Goal: Task Accomplishment & Management: Use online tool/utility

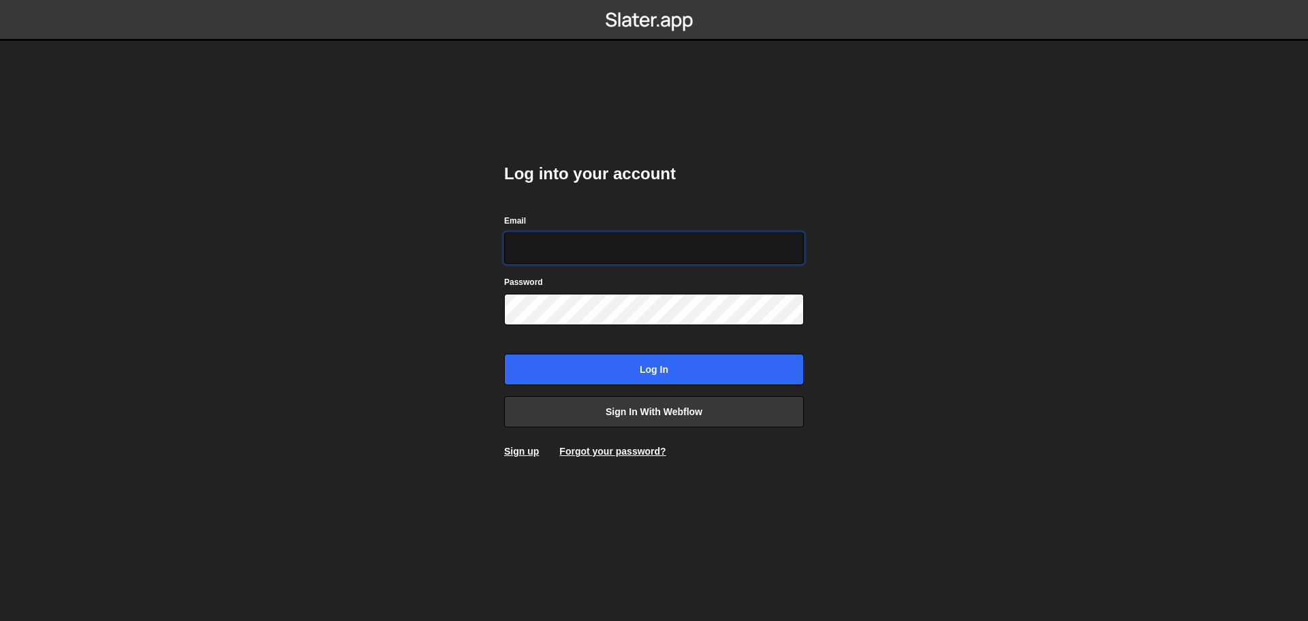
click at [544, 250] on input "Email" at bounding box center [654, 247] width 300 height 31
click at [767, 203] on div "Log into your account Email Password Log in Sign in with Webflow Sign up Forgot…" at bounding box center [654, 310] width 300 height 336
click at [639, 410] on link "Sign in with Webflow" at bounding box center [654, 411] width 300 height 31
click at [634, 422] on link "Sign in with Webflow" at bounding box center [654, 411] width 300 height 31
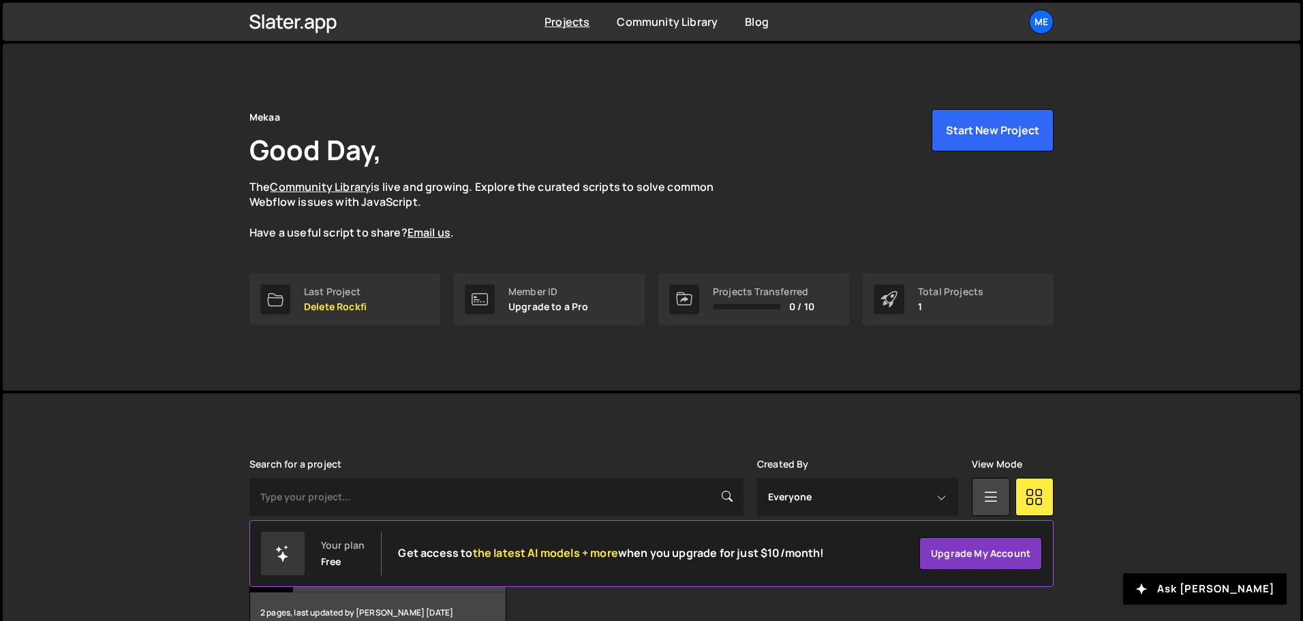
scroll to position [81, 0]
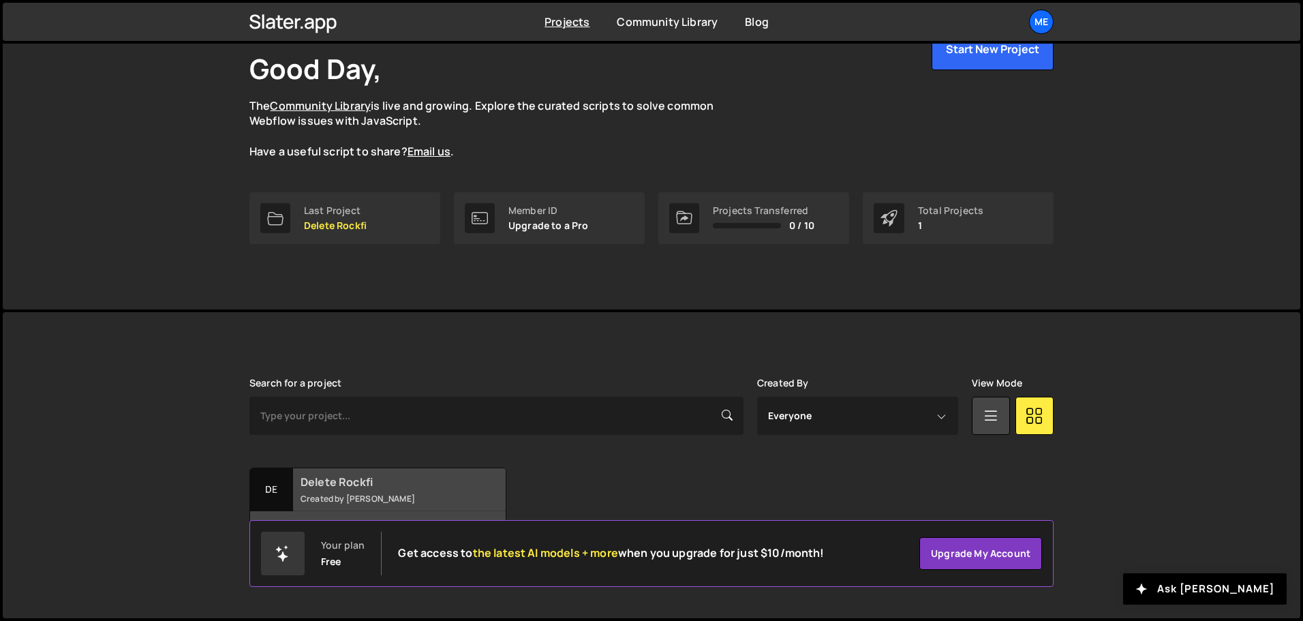
click at [406, 476] on h2 "Delete Rockfi" at bounding box center [382, 481] width 164 height 15
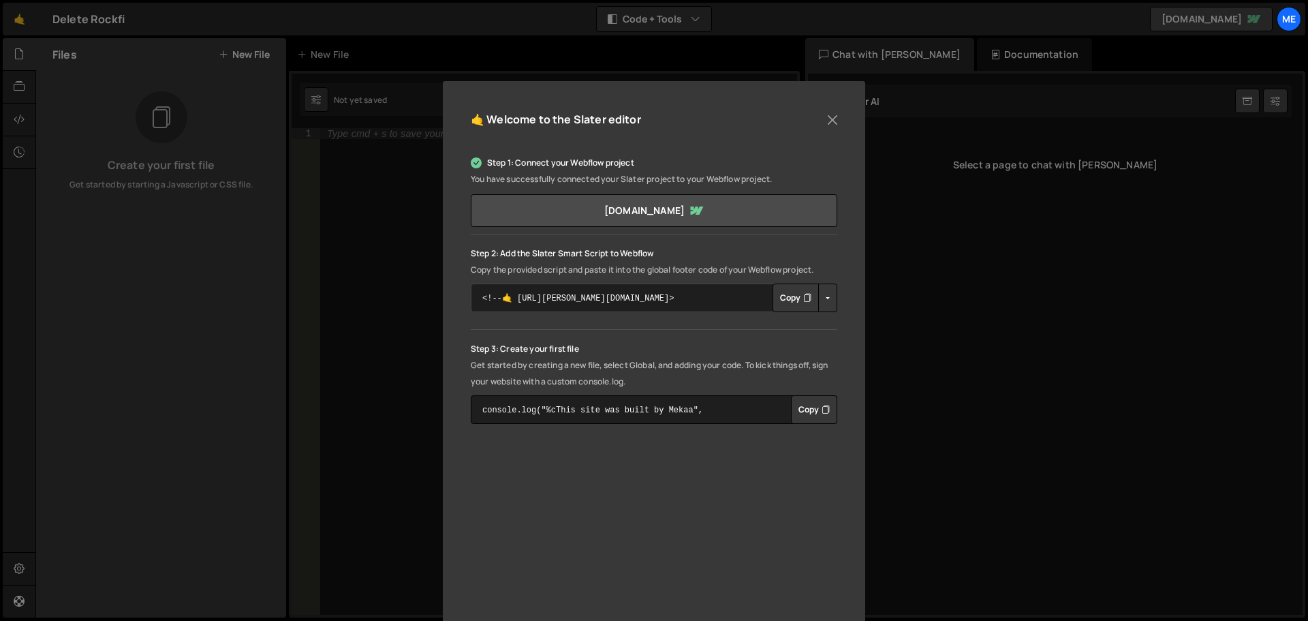
scroll to position [73, 0]
click at [831, 153] on p "Step 1: Connect your Webflow project" at bounding box center [654, 161] width 367 height 16
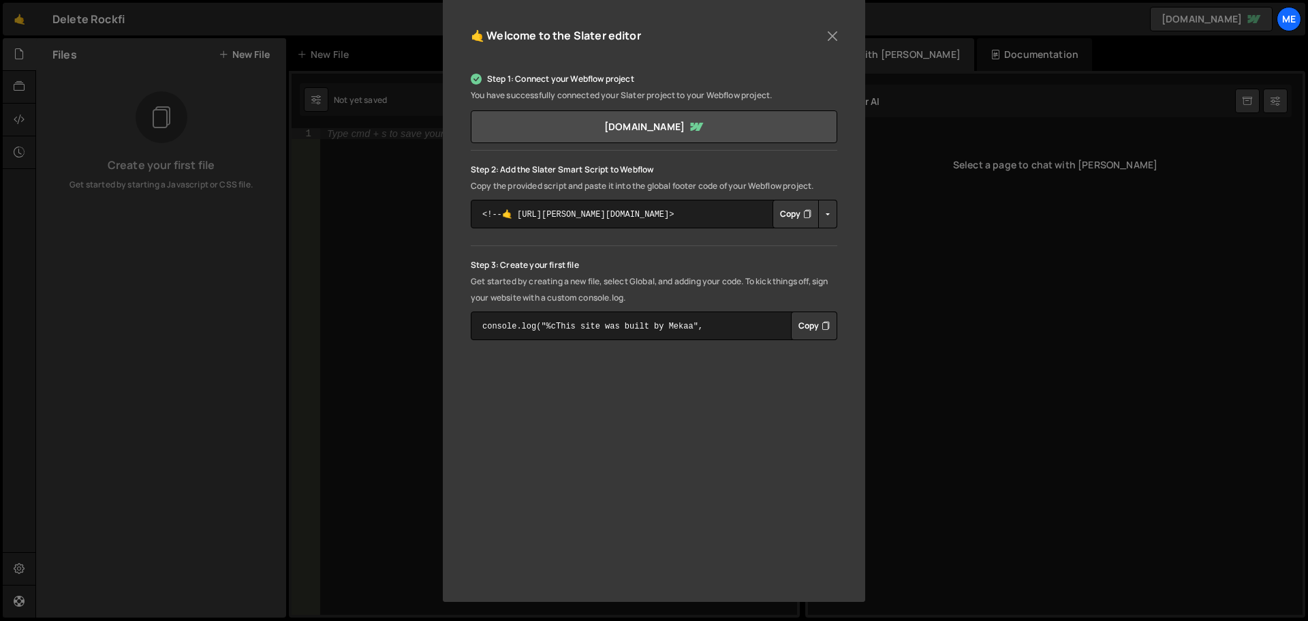
click at [953, 358] on div "🤙 Welcome to the Slater editor Step 1: Connect your Webflow project You have su…" at bounding box center [654, 310] width 1308 height 621
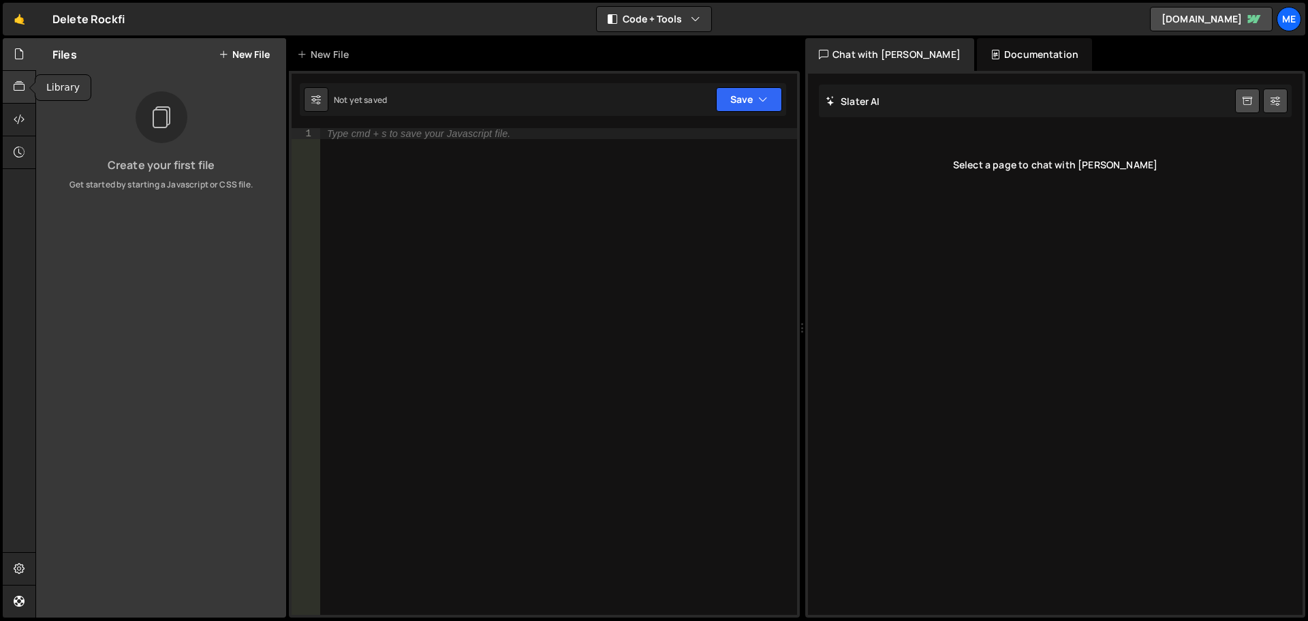
click at [12, 83] on div at bounding box center [19, 87] width 33 height 33
click at [25, 52] on div at bounding box center [19, 54] width 33 height 33
click at [15, 19] on link "🤙" at bounding box center [19, 19] width 33 height 33
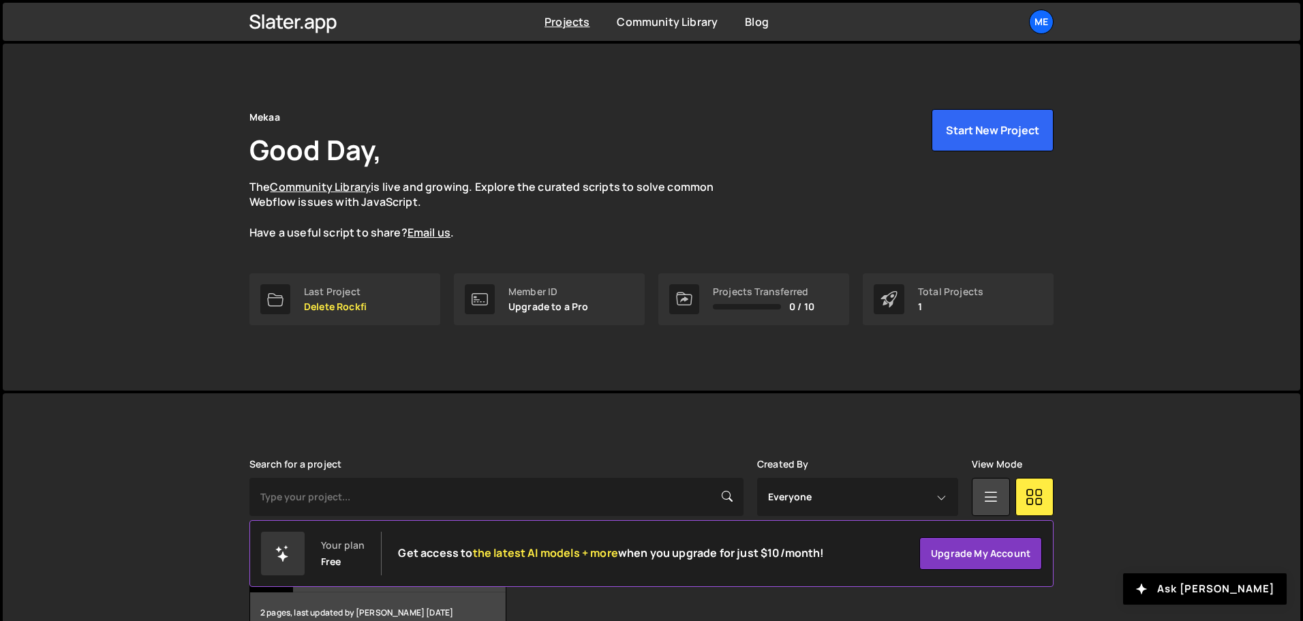
click at [1054, 23] on div "Projects Community Library Blog Me Projects Your Teams Account Upgrade Logout" at bounding box center [651, 22] width 845 height 38
click at [1044, 21] on div "Me" at bounding box center [1041, 22] width 25 height 25
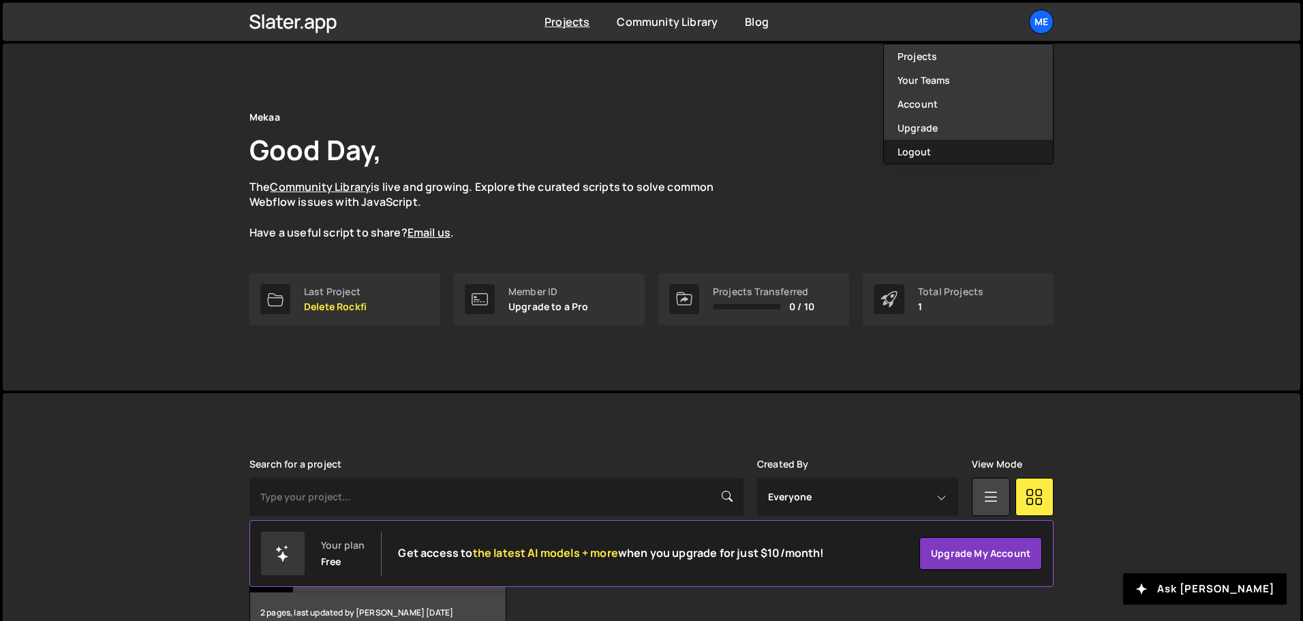
click at [950, 152] on button "Logout" at bounding box center [968, 152] width 169 height 24
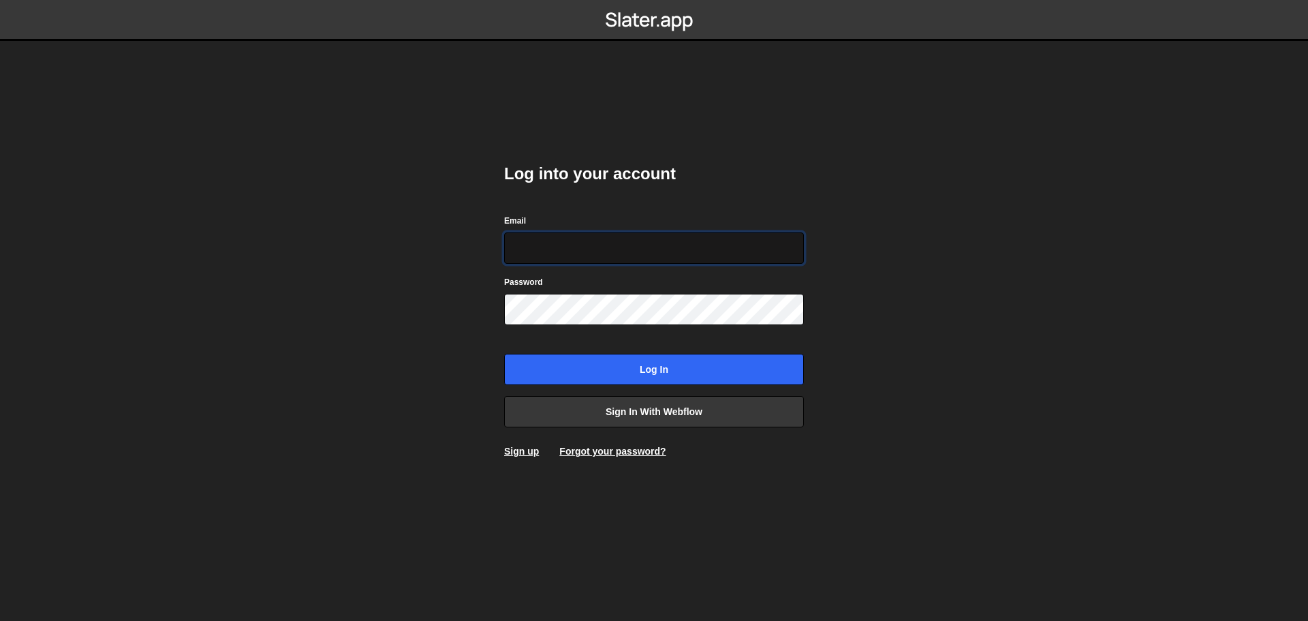
type input "alexandre@mekaa.co"
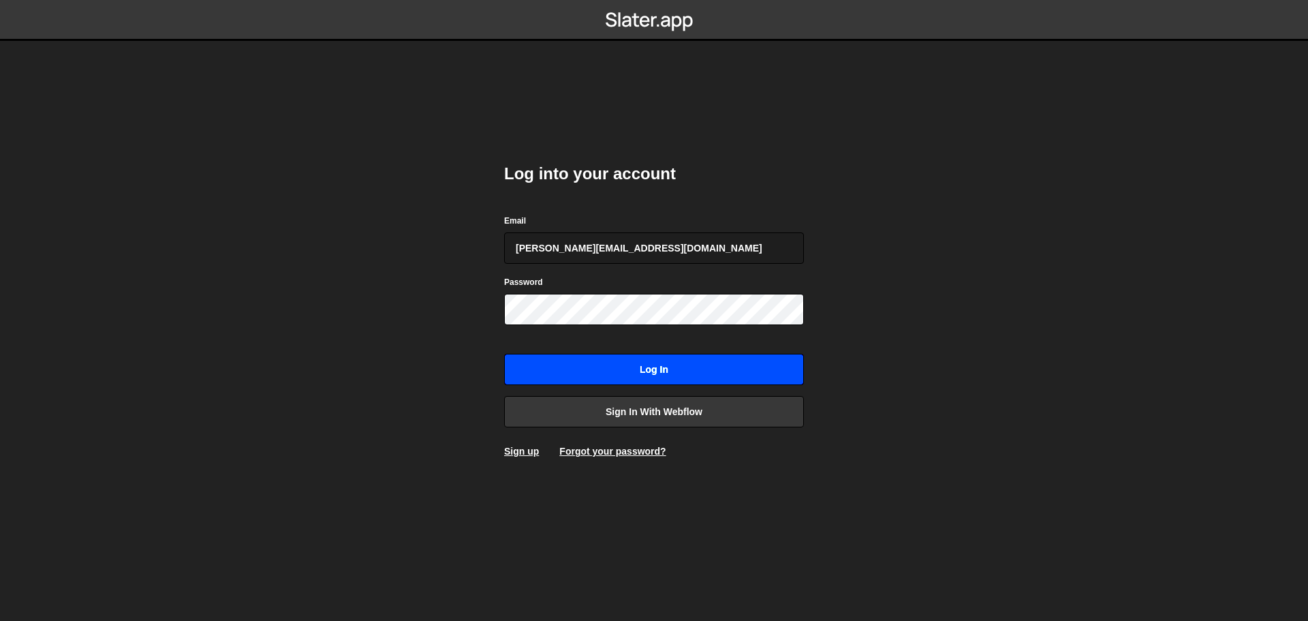
click at [604, 358] on input "Log in" at bounding box center [654, 369] width 300 height 31
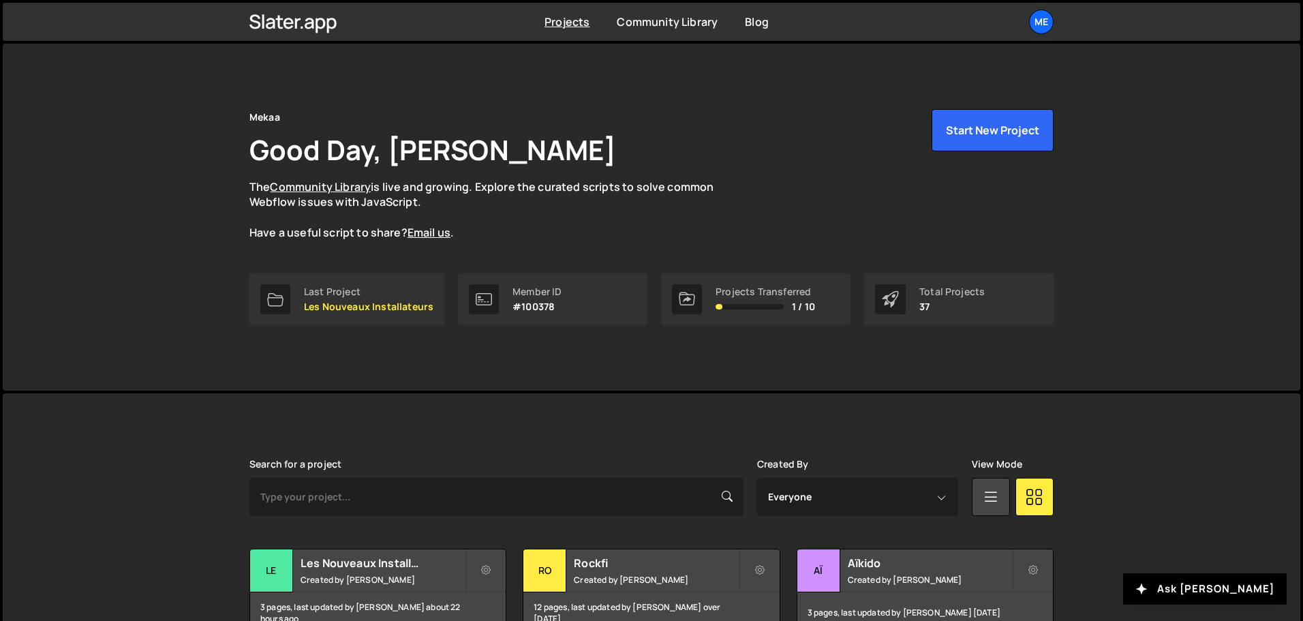
scroll to position [427, 0]
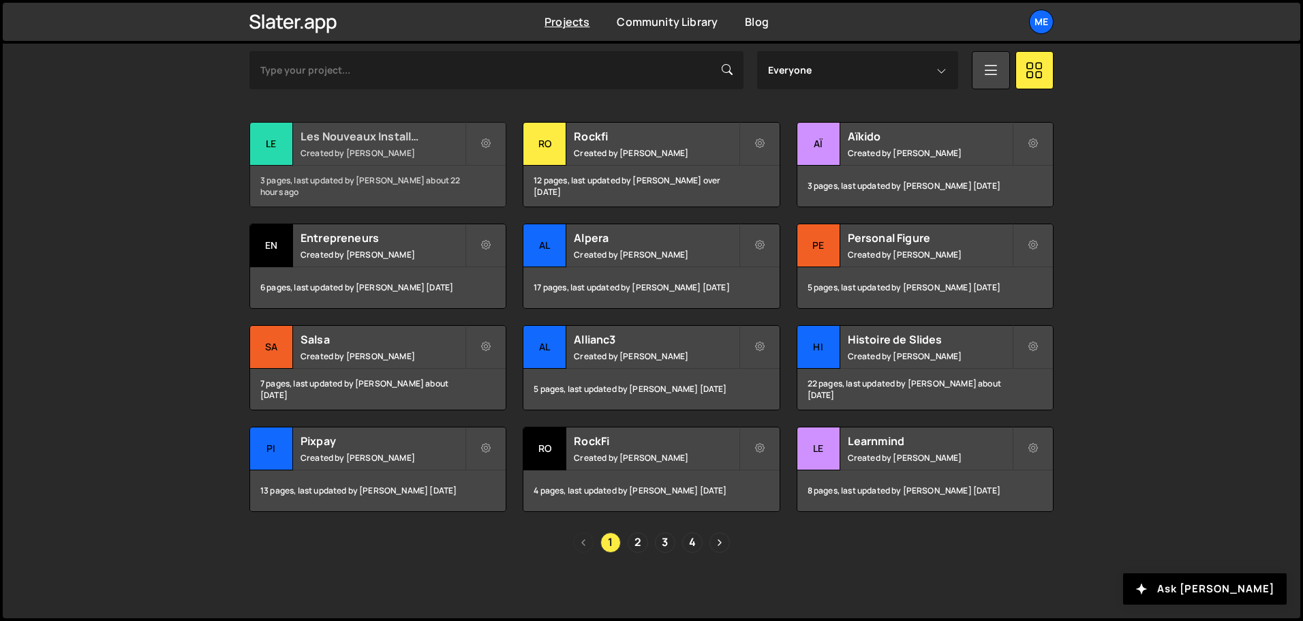
click at [373, 150] on small "Created by [PERSON_NAME]" at bounding box center [382, 153] width 164 height 12
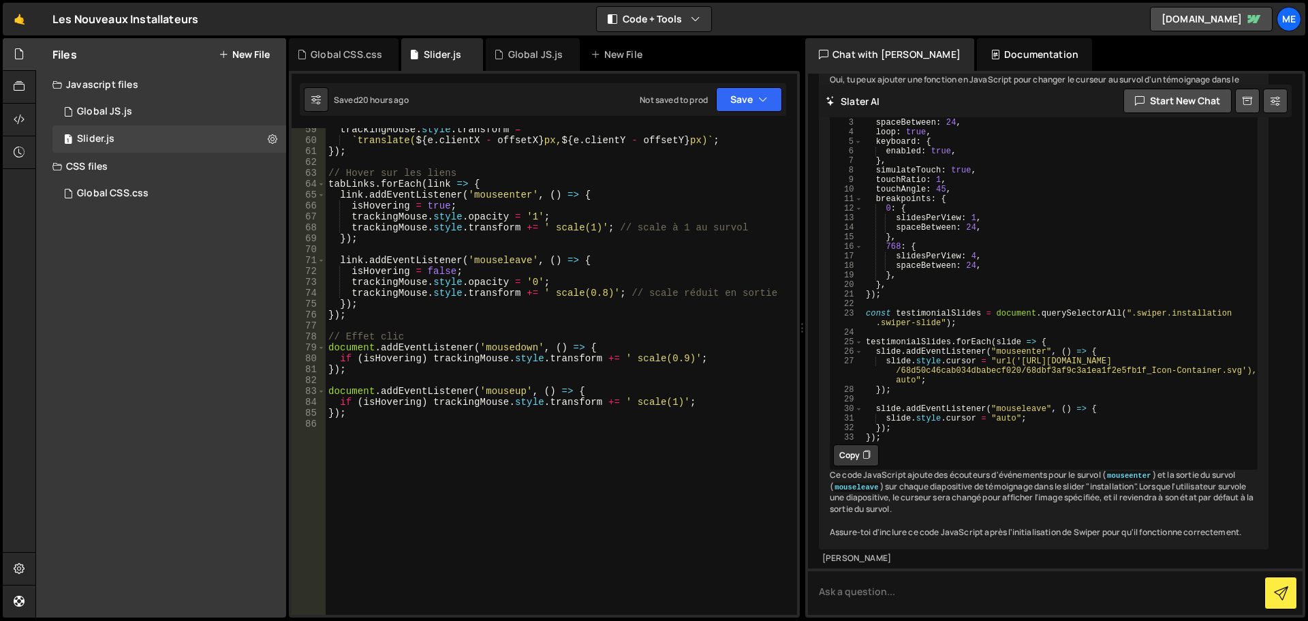
scroll to position [689, 0]
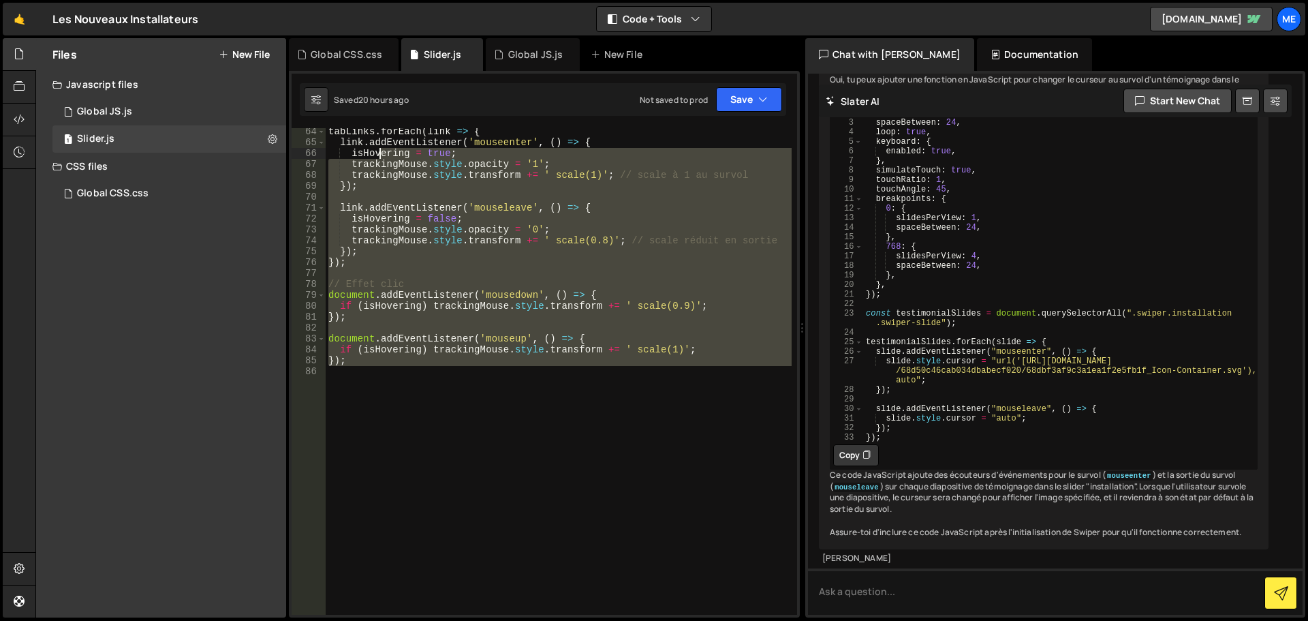
drag, startPoint x: 467, startPoint y: 420, endPoint x: 380, endPoint y: 157, distance: 278.0
click at [380, 157] on div "tabLinks . forEach ( link => { link . addEventListener ( 'mouseenter' , ( ) => …" at bounding box center [559, 380] width 466 height 508
type textarea "isHovering = true; trackingMouse.style.opacity = '1';"
click at [579, 447] on div "tabLinks . forEach ( link => { link . addEventListener ( 'mouseenter' , ( ) => …" at bounding box center [559, 371] width 466 height 487
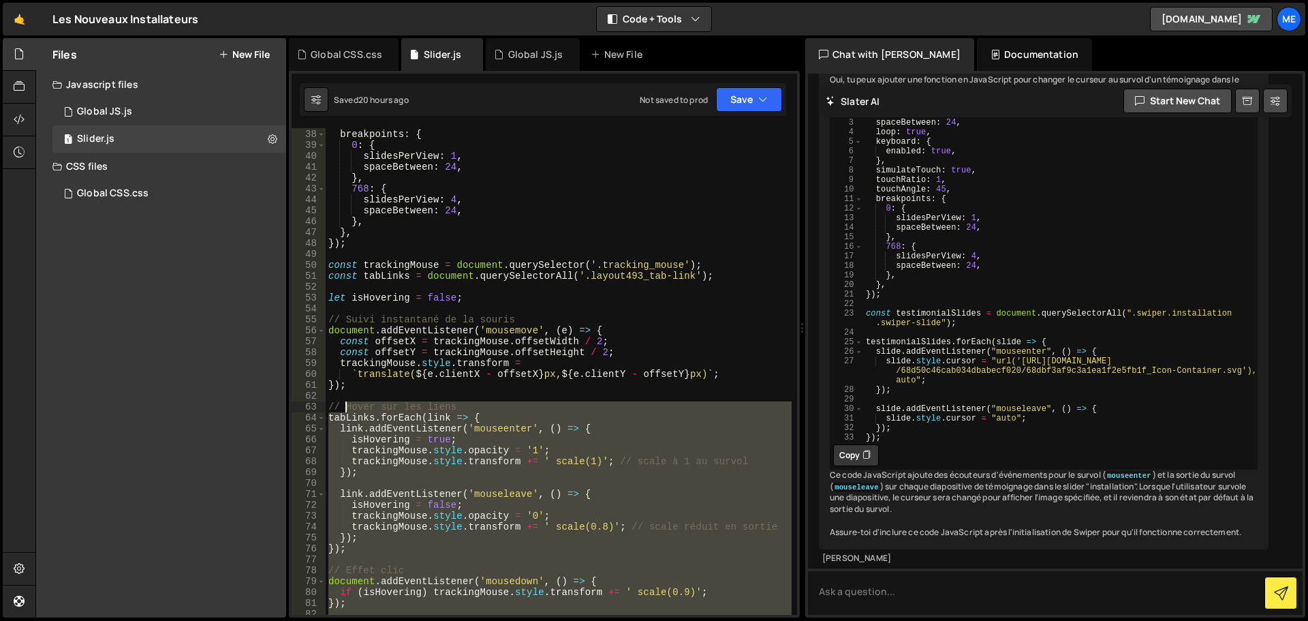
scroll to position [403, 0]
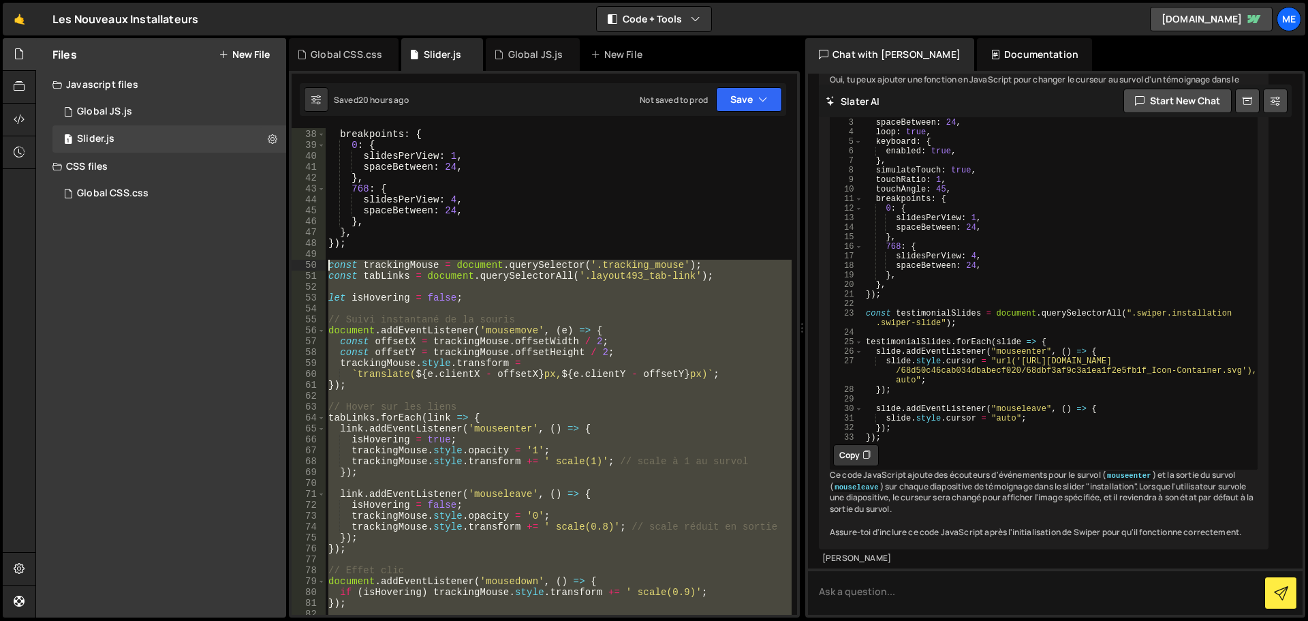
drag, startPoint x: 349, startPoint y: 399, endPoint x: 335, endPoint y: 266, distance: 134.2
click at [327, 260] on div "touchAngle : 45 , breakpoints : { 0 : { slidesPerView : 1 , spaceBetween : 24 ,…" at bounding box center [559, 372] width 466 height 508
type textarea "const trackingMouse = document.querySelector('.tracking_mouse'); const tabLinks…"
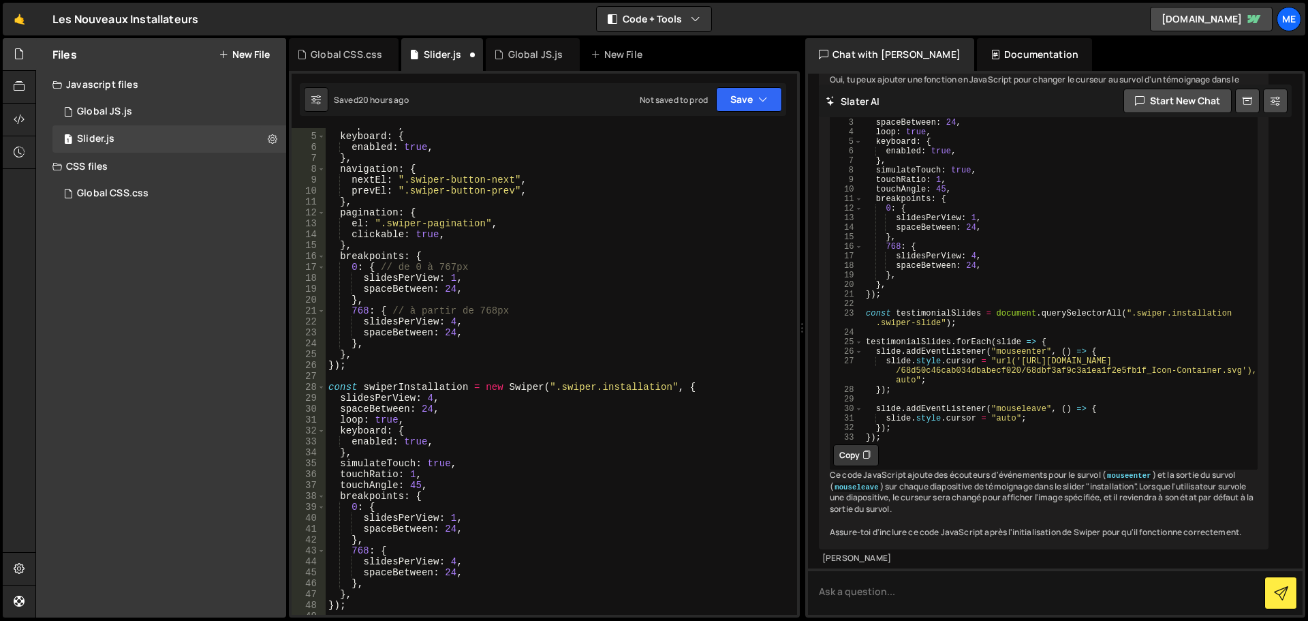
scroll to position [41, 0]
click at [243, 55] on button "New File" at bounding box center [244, 54] width 51 height 11
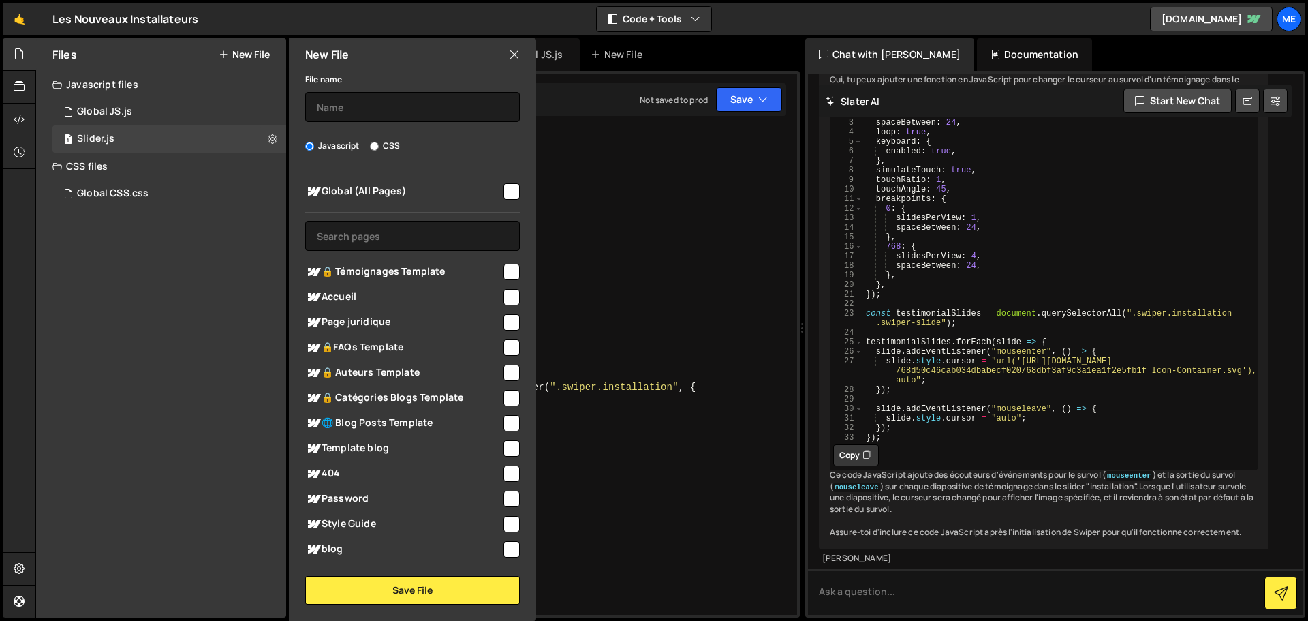
click at [504, 190] on input "checkbox" at bounding box center [512, 191] width 16 height 16
checkbox input "true"
click at [407, 102] on input "text" at bounding box center [412, 107] width 215 height 30
click at [218, 107] on div "1 Global JS.js 0" at bounding box center [169, 111] width 234 height 27
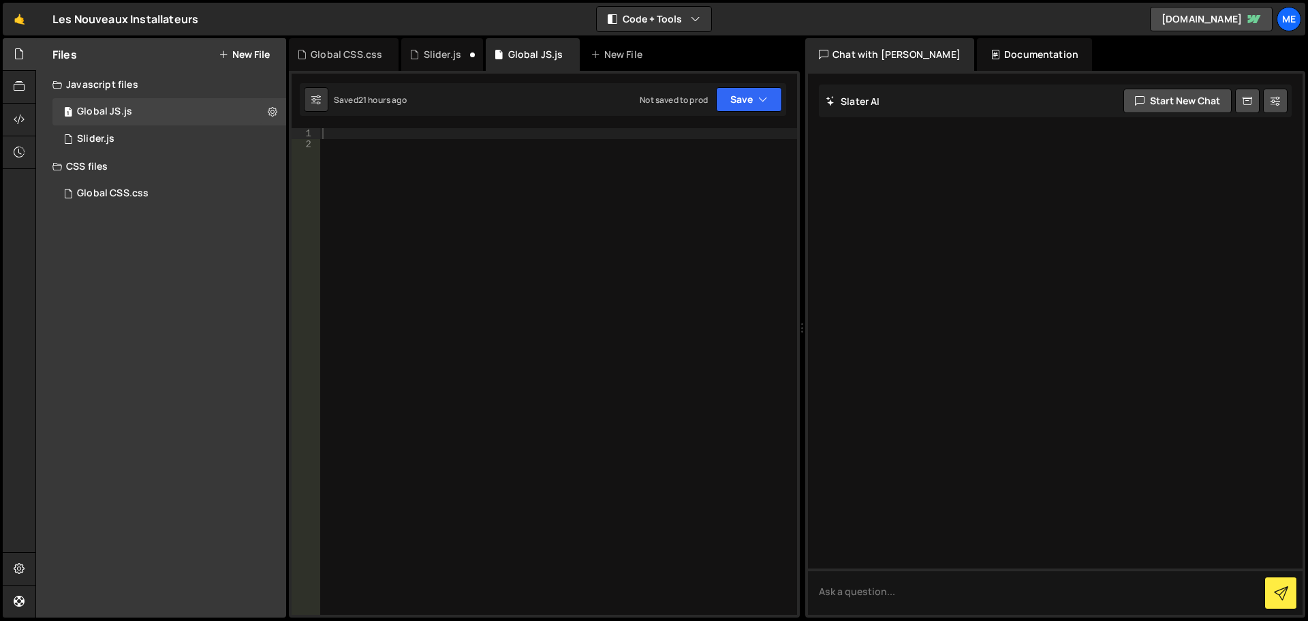
click at [434, 140] on div at bounding box center [559, 382] width 478 height 508
click at [434, 129] on div at bounding box center [559, 382] width 478 height 508
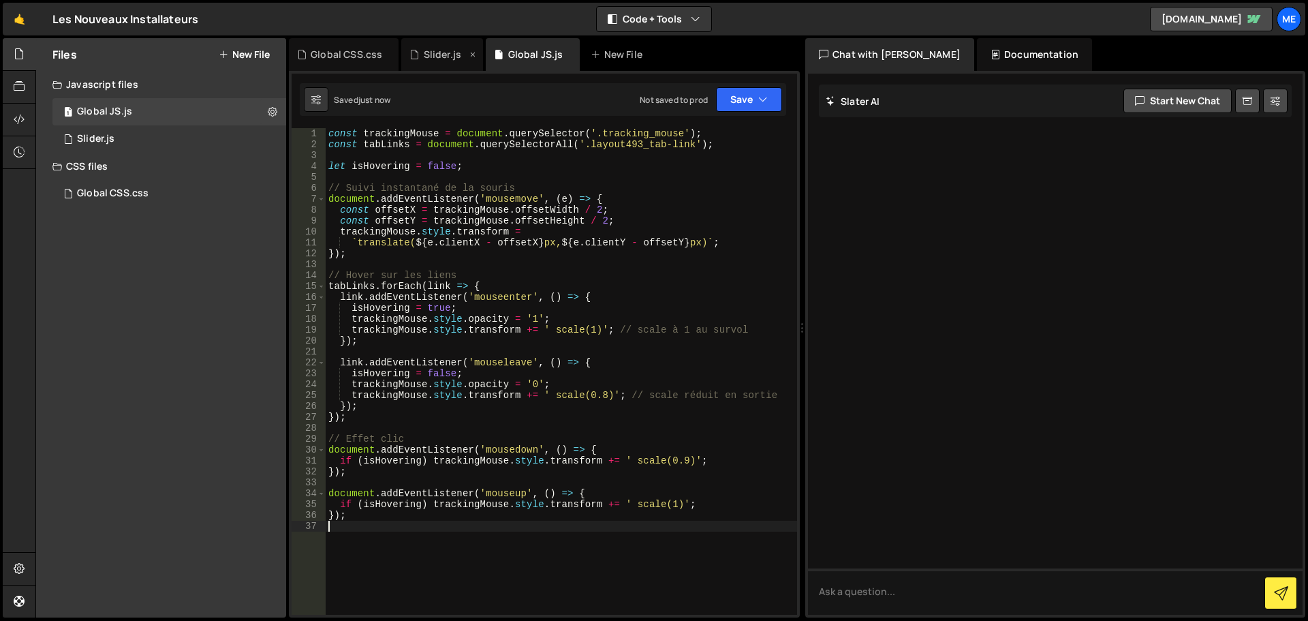
click at [442, 67] on div "Slider.js" at bounding box center [442, 54] width 82 height 33
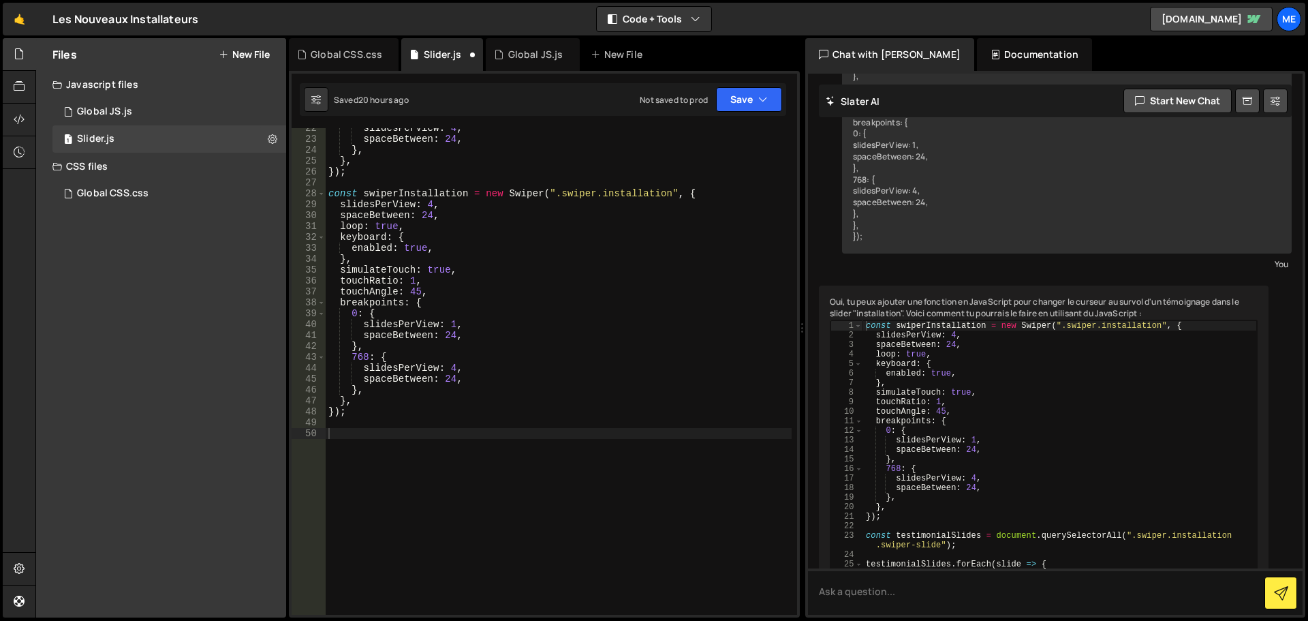
scroll to position [242, 0]
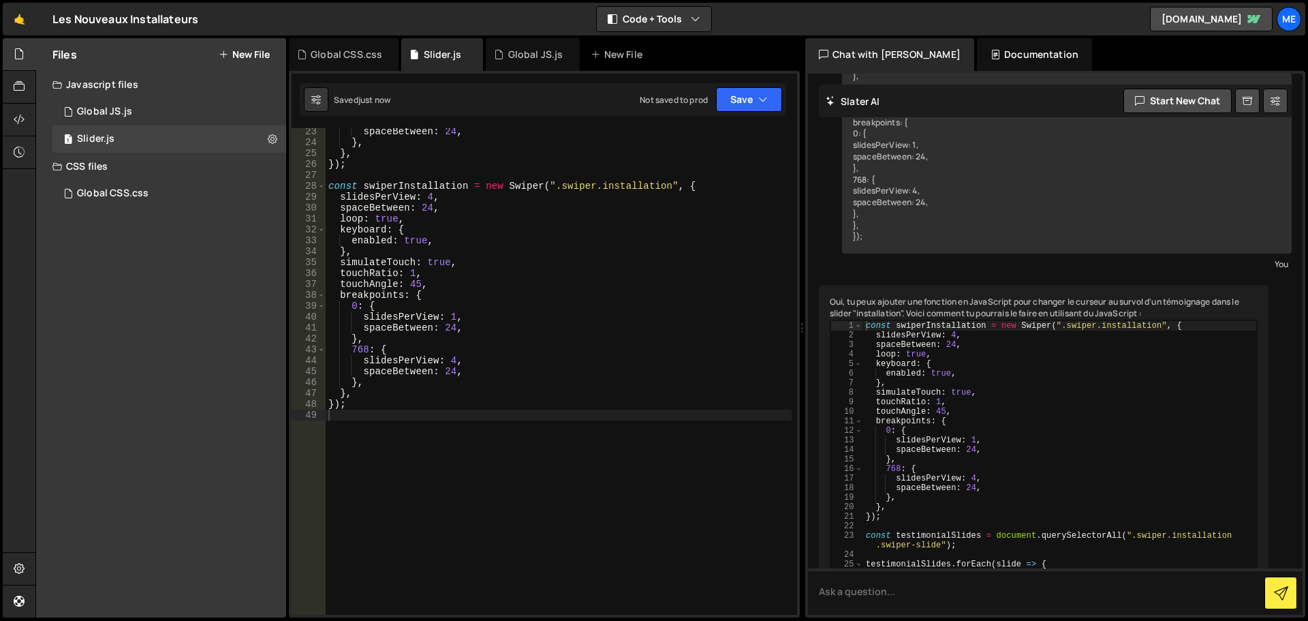
type textarea "},"
click at [461, 390] on div "spaceBetween : 24 , } , } , }) ; const swiperInstallation = new Swiper ( ".swip…" at bounding box center [559, 380] width 466 height 508
click at [530, 64] on div "Global JS.js" at bounding box center [532, 54] width 93 height 33
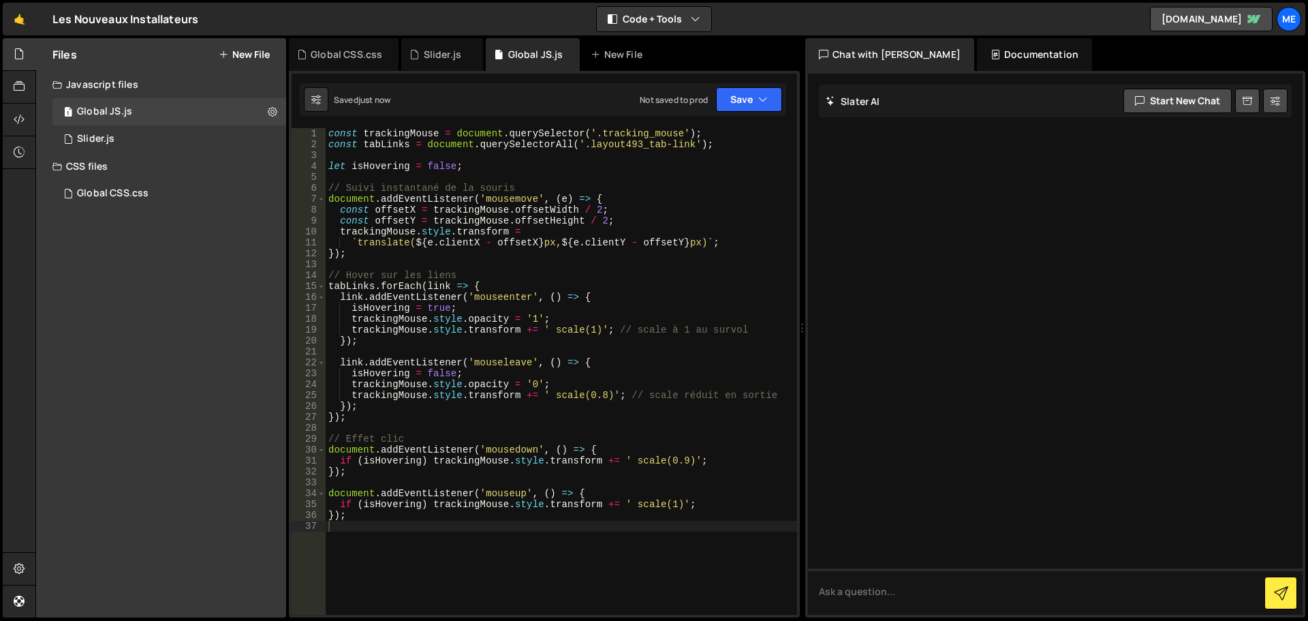
click at [496, 294] on div "const trackingMouse = document . querySelector ( '.tracking_mouse' ) ; const ta…" at bounding box center [562, 382] width 472 height 508
type textarea "});"
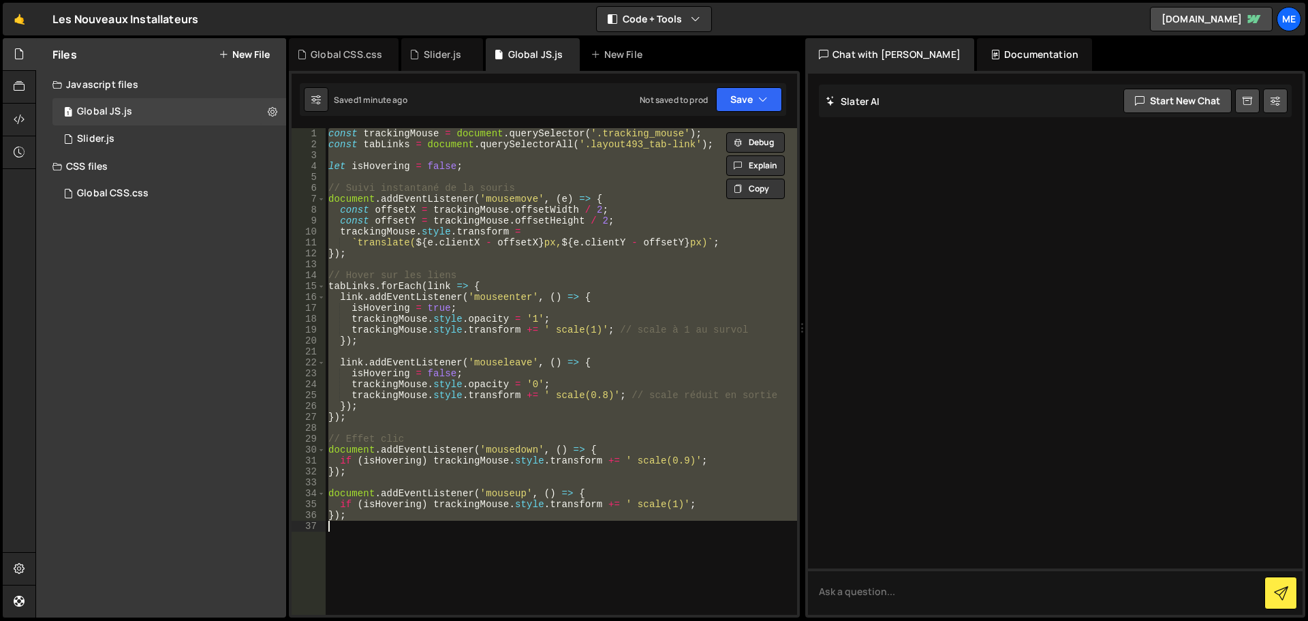
click at [499, 266] on div "const trackingMouse = document . querySelector ( '.tracking_mouse' ) ; const ta…" at bounding box center [562, 371] width 472 height 487
paste textarea
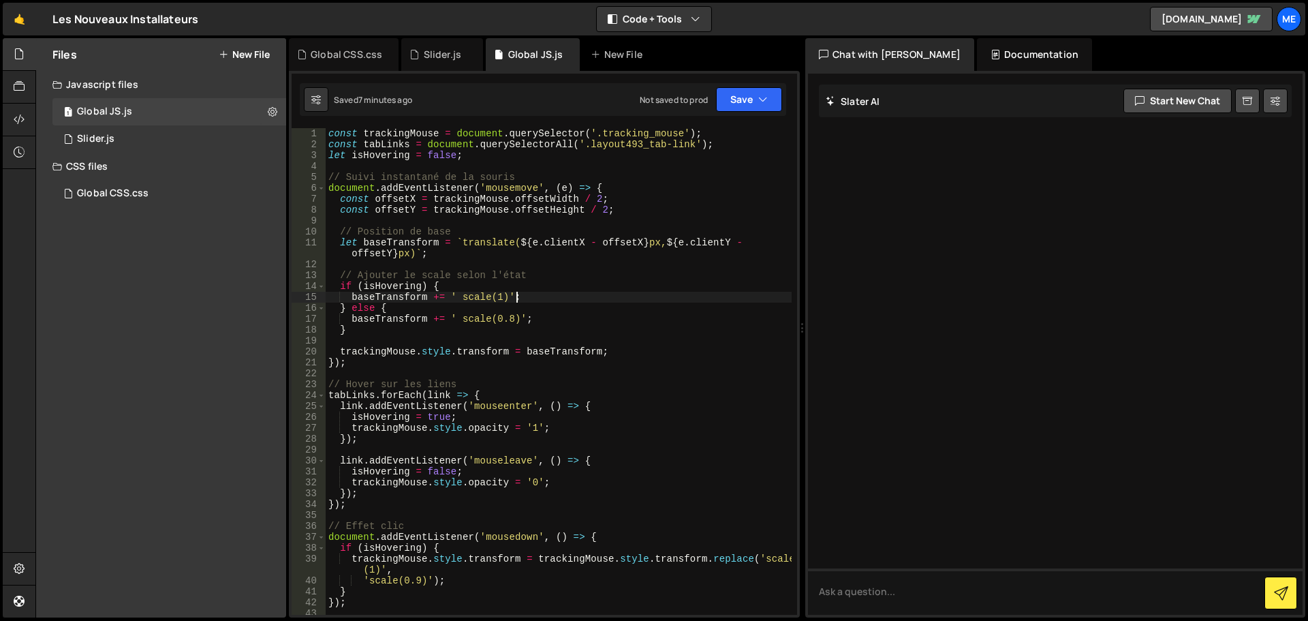
click at [569, 301] on div "const trackingMouse = document . querySelector ( '.tracking_mouse' ) ; const ta…" at bounding box center [559, 382] width 466 height 508
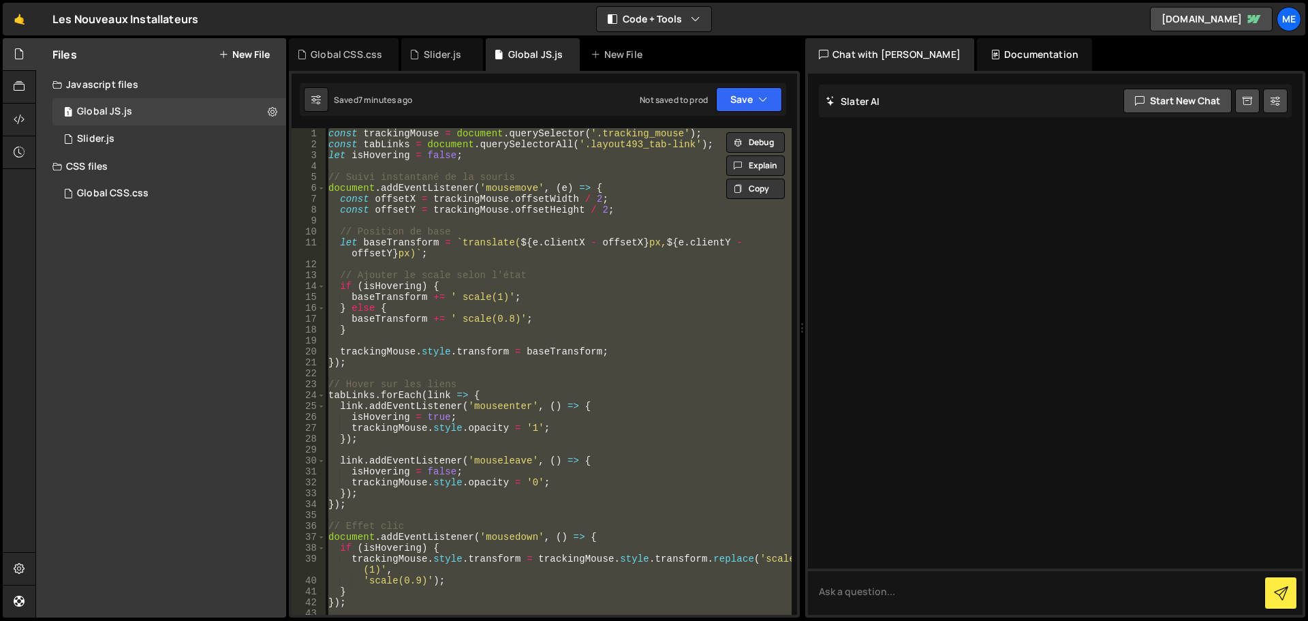
paste textarea
type textarea "});"
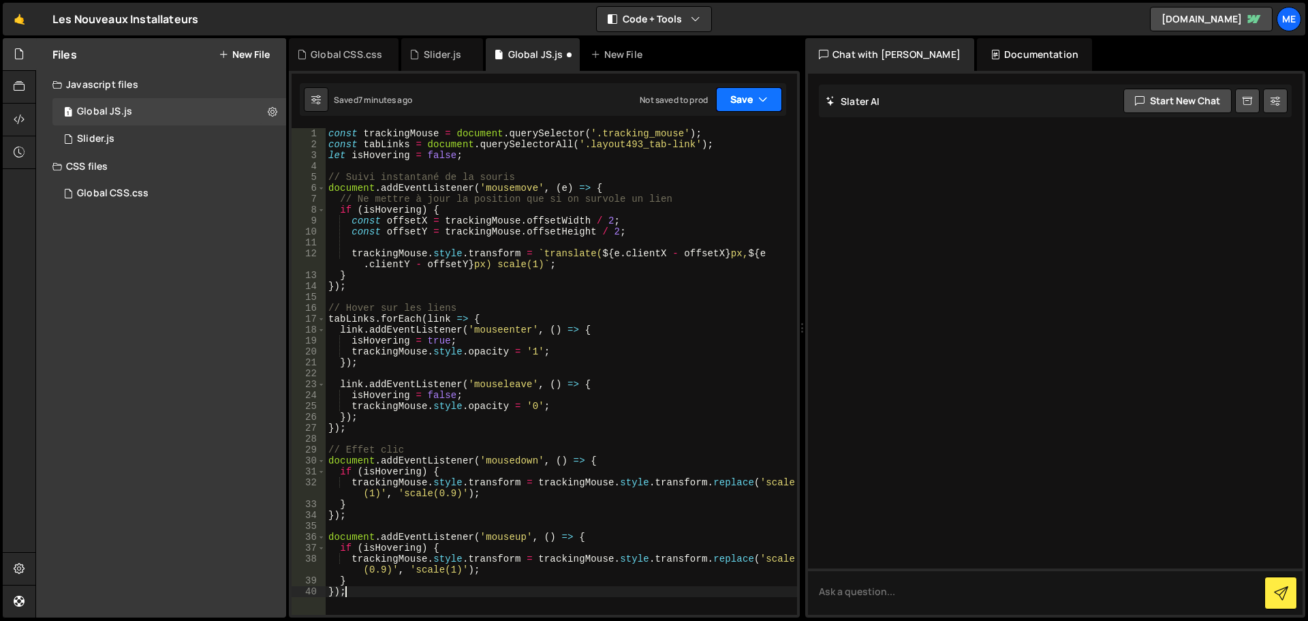
click at [744, 110] on button "Save" at bounding box center [749, 99] width 66 height 25
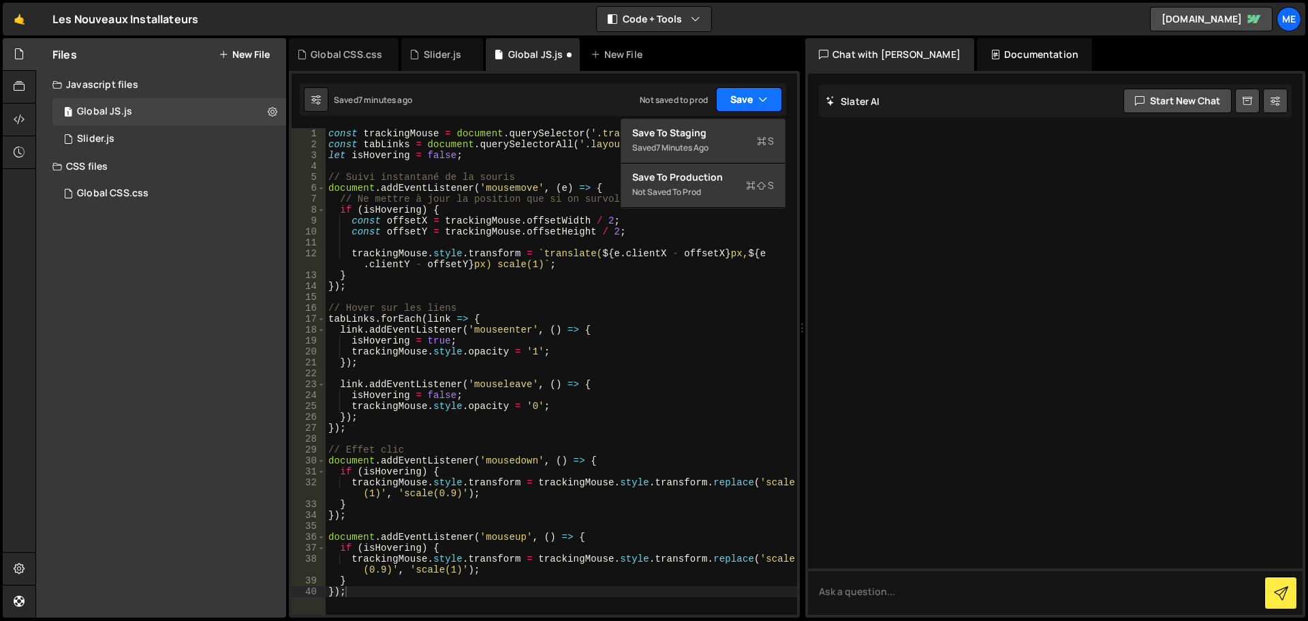
click at [737, 110] on button "Save" at bounding box center [749, 99] width 66 height 25
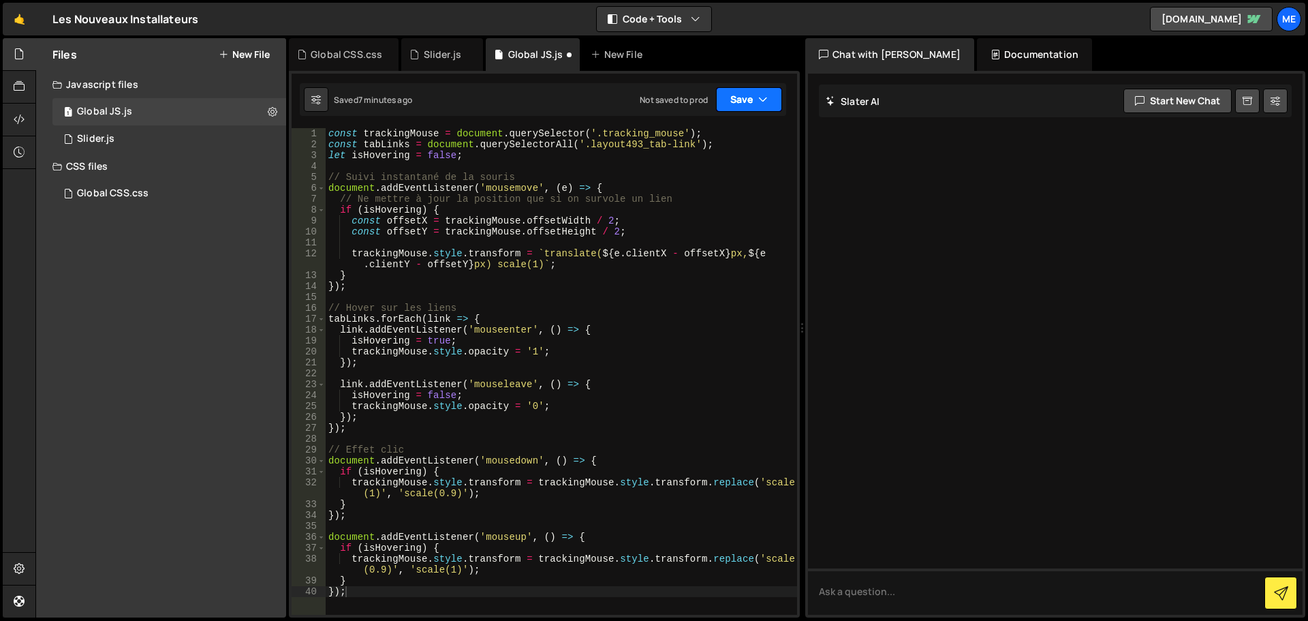
click at [741, 106] on button "Save" at bounding box center [749, 99] width 66 height 25
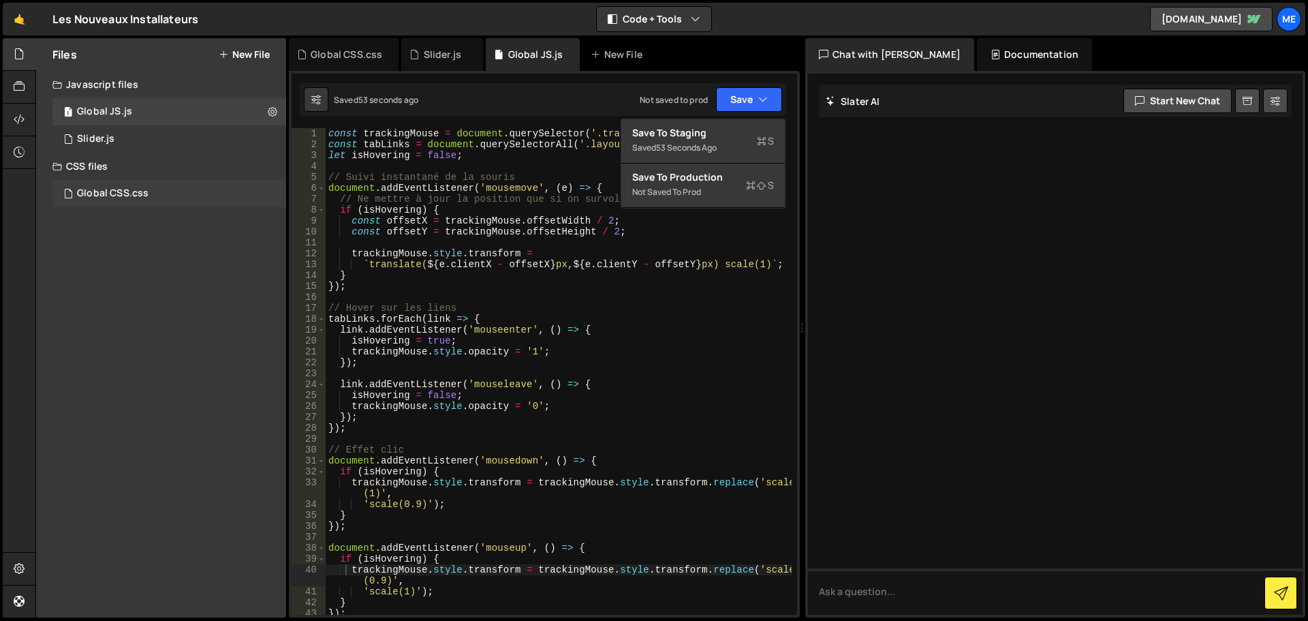
click at [134, 189] on div "Global CSS.css" at bounding box center [113, 193] width 72 height 12
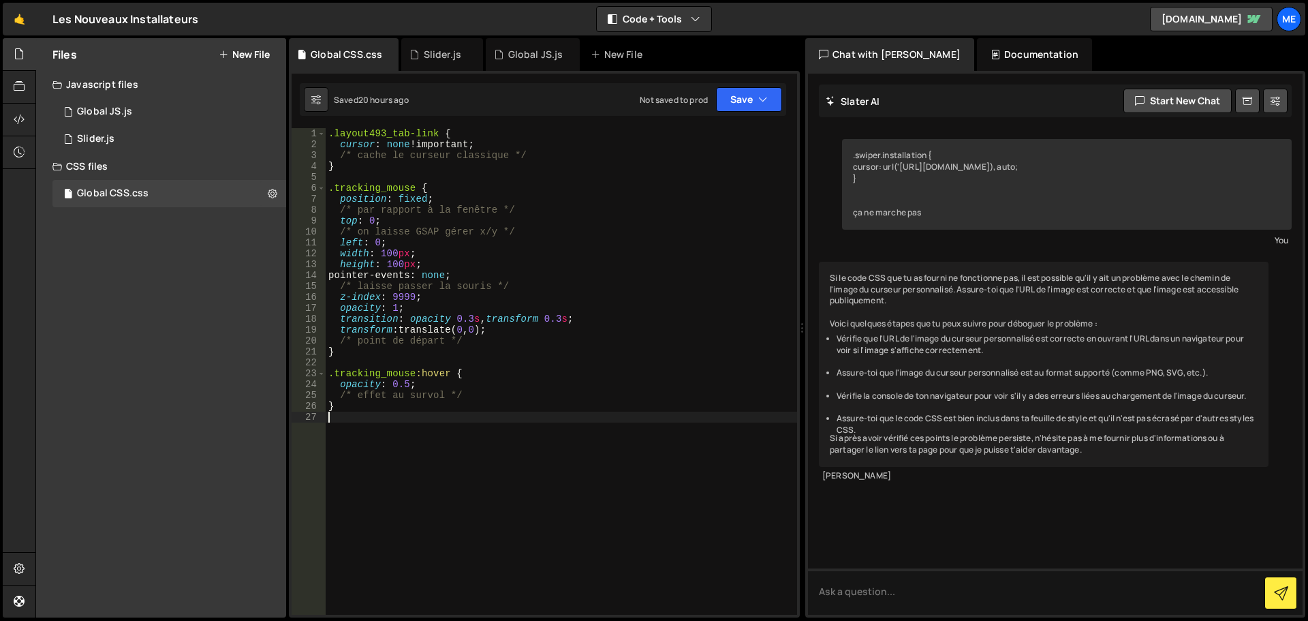
click at [365, 415] on div ".layout493_tab-link { cursor : none !important ; /* cache le curseur classique …" at bounding box center [562, 382] width 472 height 508
paste textarea "}"
click at [366, 444] on div ".layout493_tab-link { cursor : none !important ; /* cache le curseur classique …" at bounding box center [562, 382] width 472 height 508
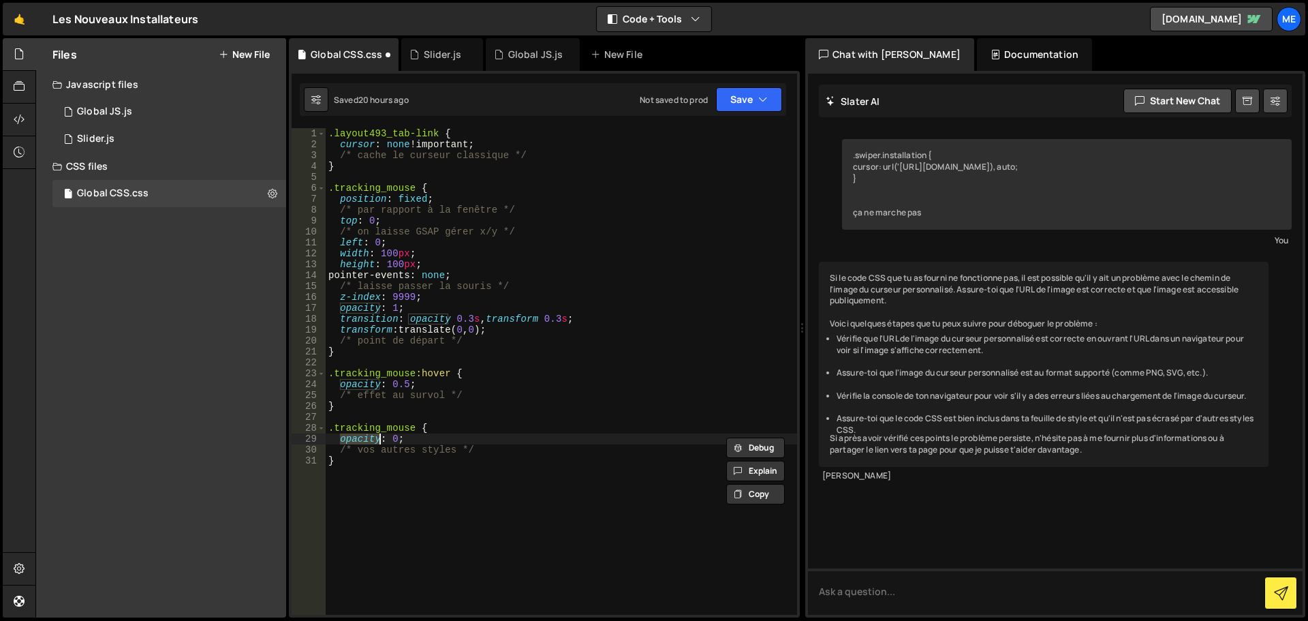
click at [366, 444] on div ".layout493_tab-link { cursor : none !important ; /* cache le curseur classique …" at bounding box center [562, 382] width 472 height 508
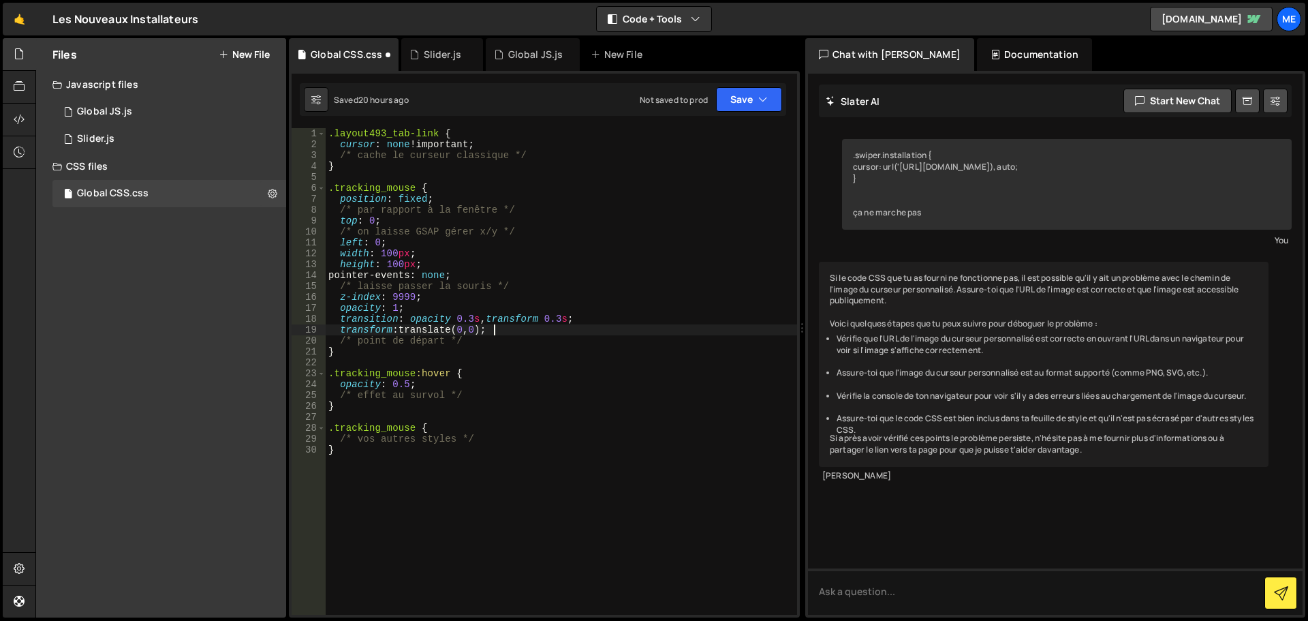
click at [502, 331] on div ".layout493_tab-link { cursor : none !important ; /* cache le curseur classique …" at bounding box center [562, 382] width 472 height 508
type textarea "transform: translate(0, 0);"
paste textarea
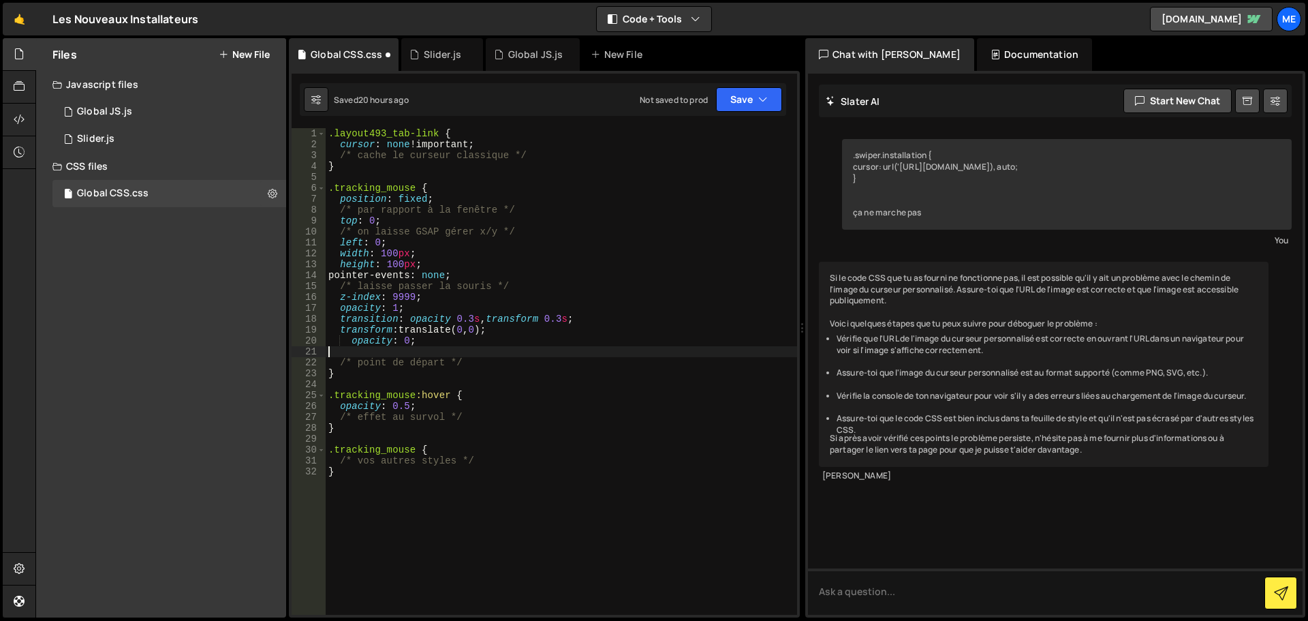
click at [399, 361] on div ".layout493_tab-link { cursor : none !important ; /* cache le curseur classique …" at bounding box center [562, 382] width 472 height 508
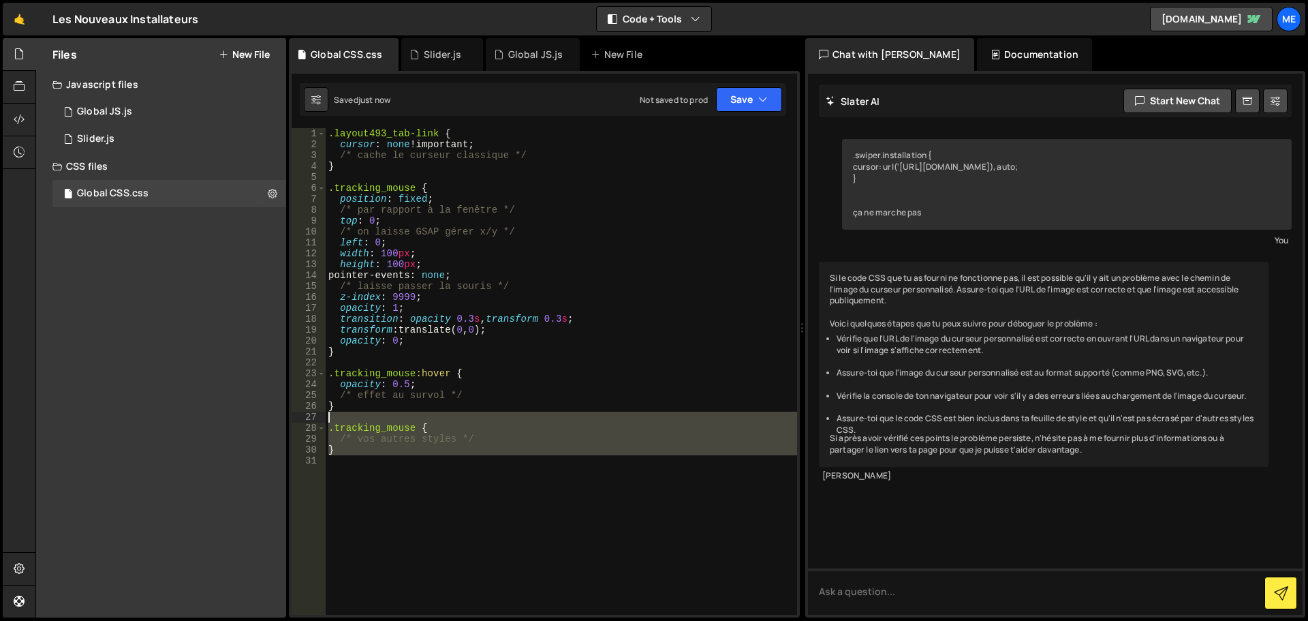
drag, startPoint x: 389, startPoint y: 475, endPoint x: 313, endPoint y: 416, distance: 96.6
click at [313, 416] on div "} 1 2 3 4 5 6 7 8 9 10 11 12 13 14 15 16 17 18 19 20 21 22 23 24 25 26 27 28 29…" at bounding box center [545, 371] width 506 height 487
type textarea ".tracking_mouse {"
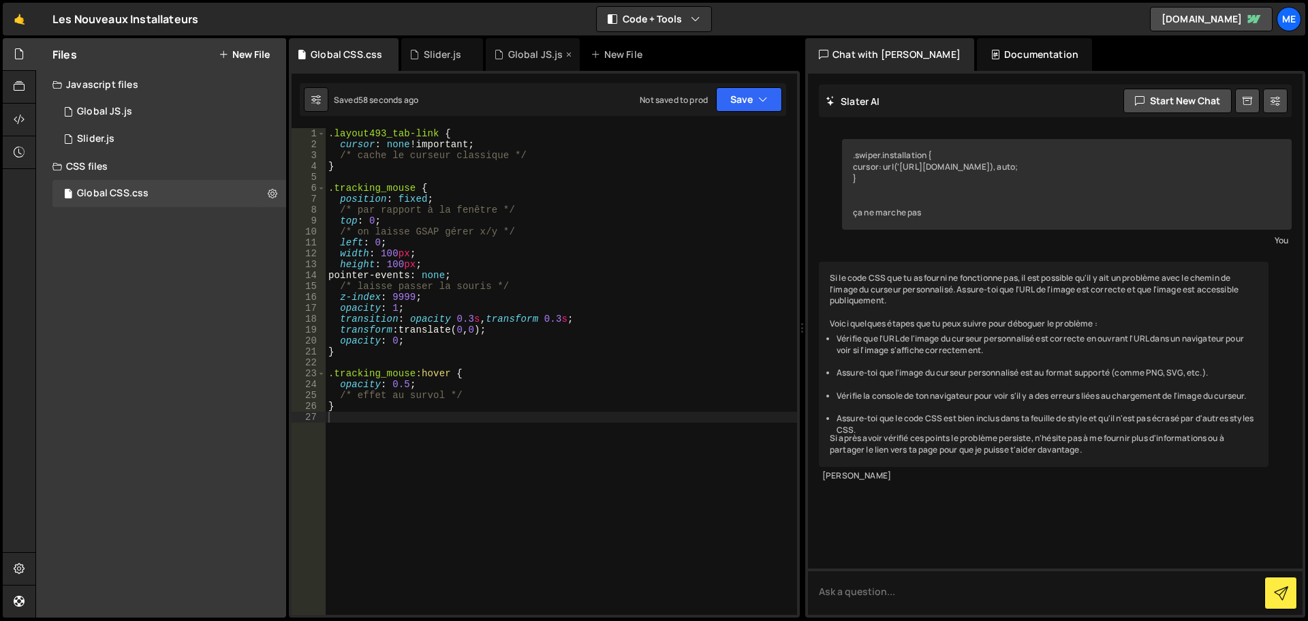
click at [523, 49] on div "Global JS.js" at bounding box center [535, 55] width 55 height 14
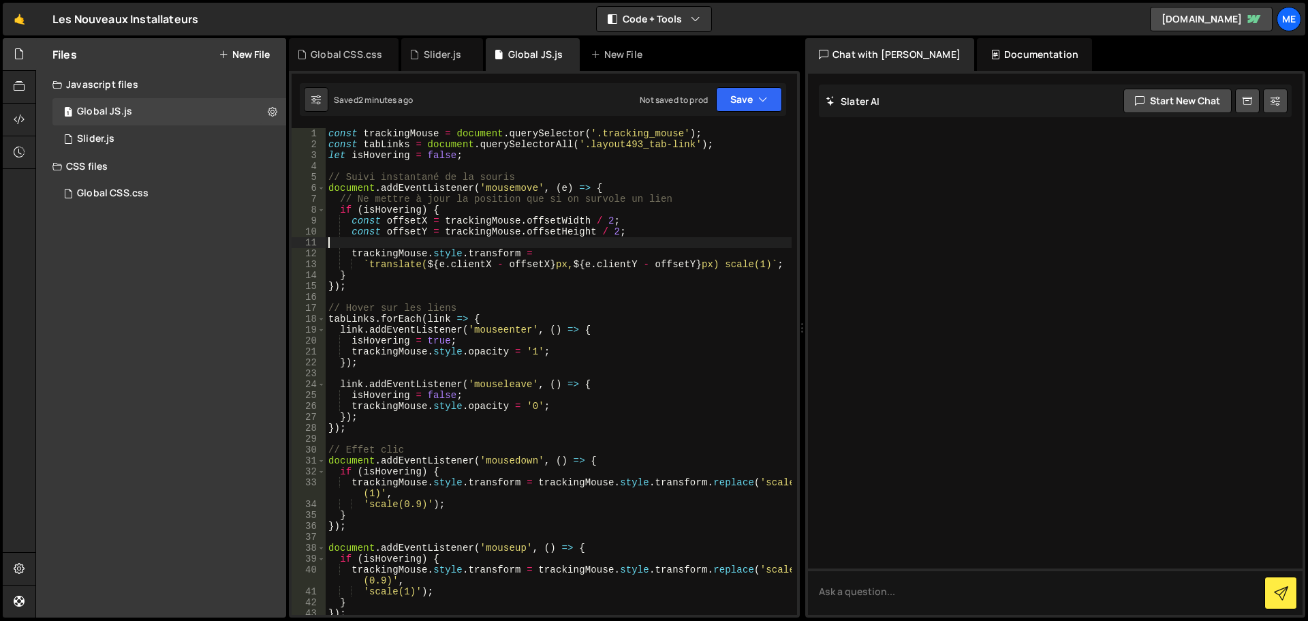
click at [563, 239] on div "const trackingMouse = document . querySelector ( '.tracking_mouse' ) ; const ta…" at bounding box center [559, 382] width 466 height 508
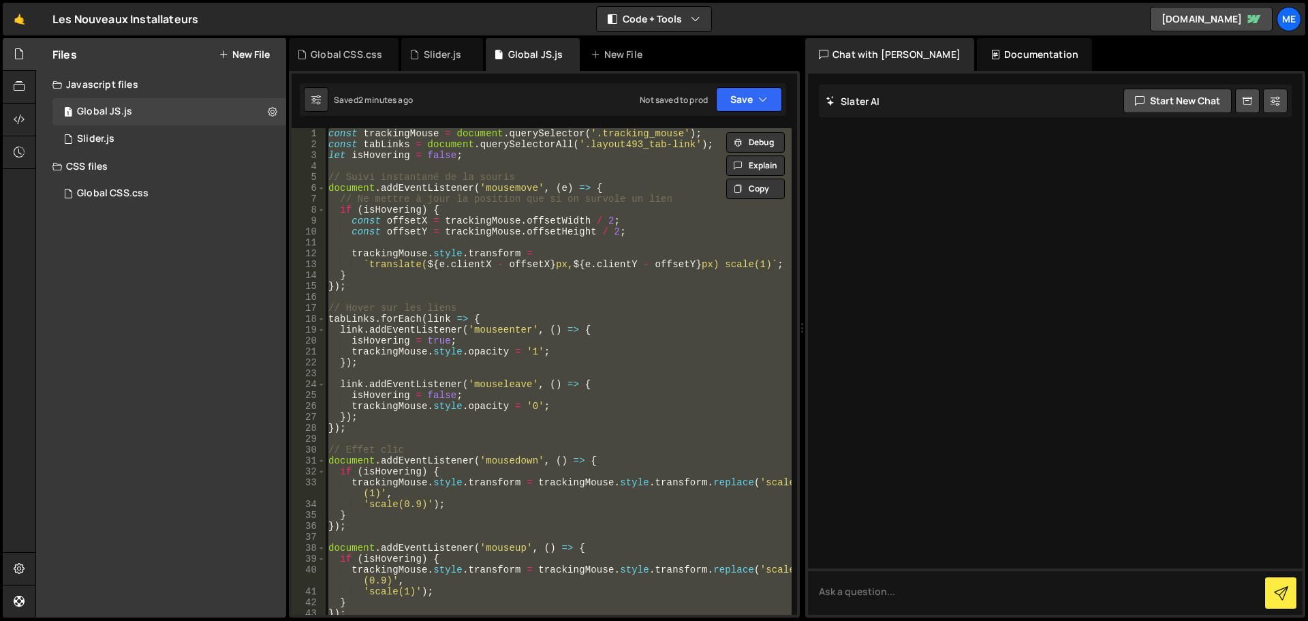
paste textarea
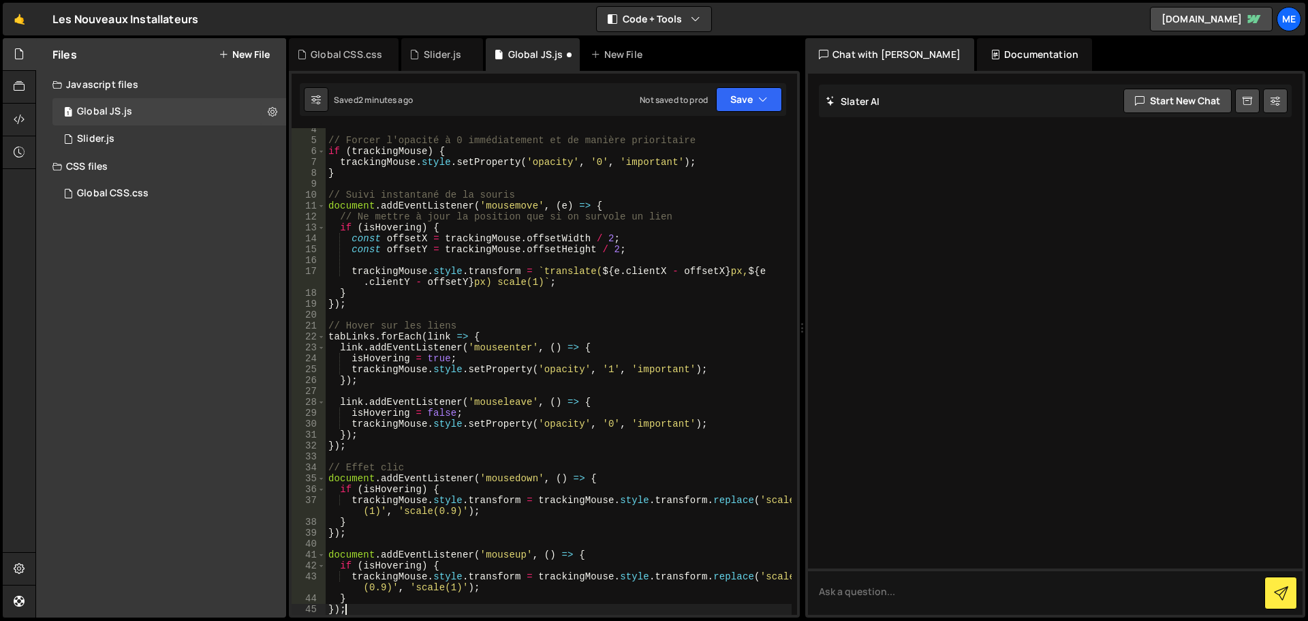
scroll to position [37, 0]
type textarea "trackingMouse.style.transform = trackingMouse.style.transform.replace('scale(0.…"
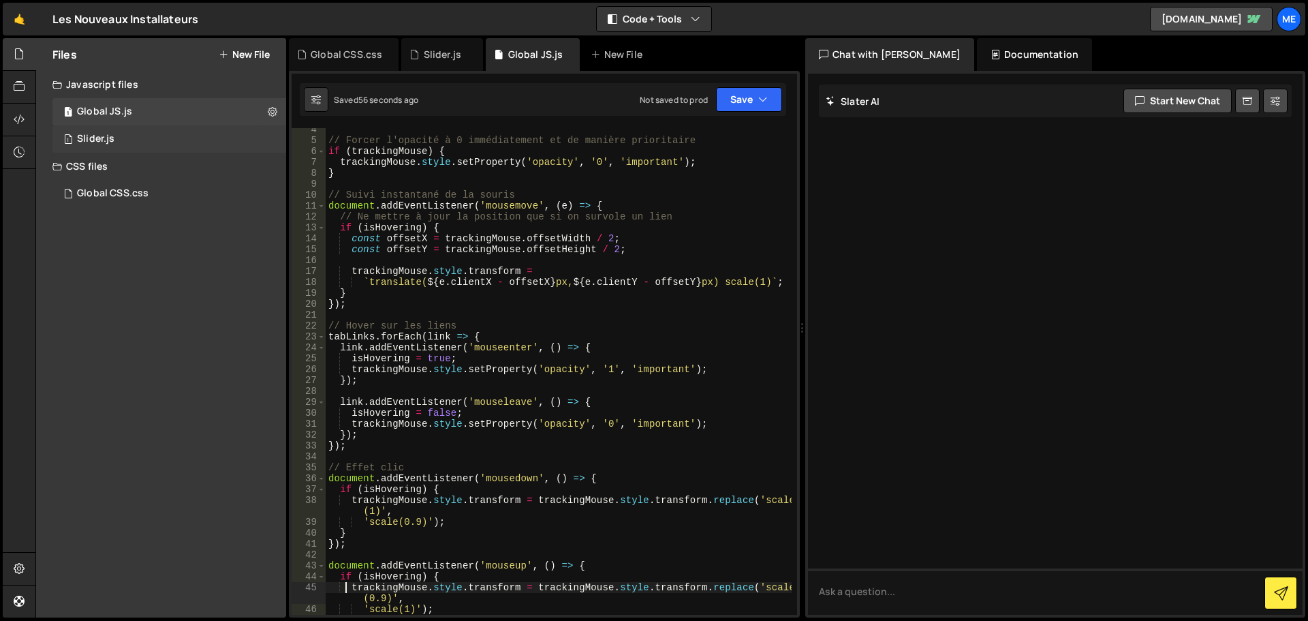
click at [102, 134] on div "Slider.js" at bounding box center [95, 139] width 37 height 12
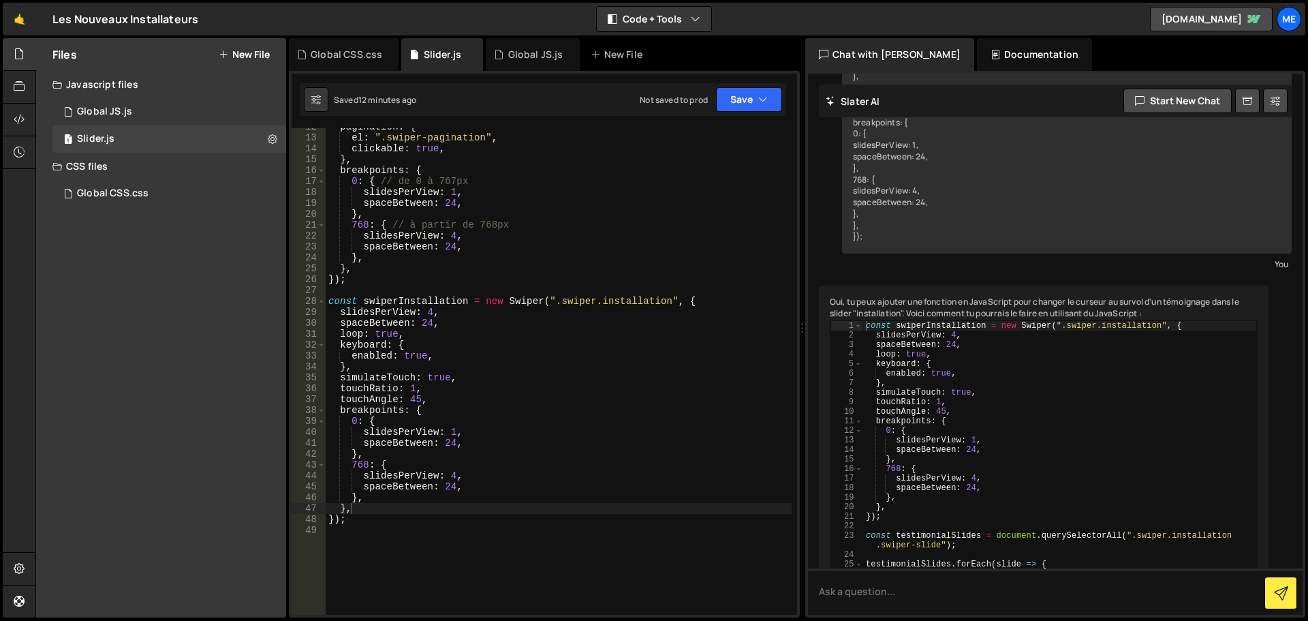
scroll to position [128, 0]
click at [638, 301] on div "pagination : { el : ".swiper-pagination" , clickable : true , } , breakpoints :…" at bounding box center [559, 374] width 466 height 508
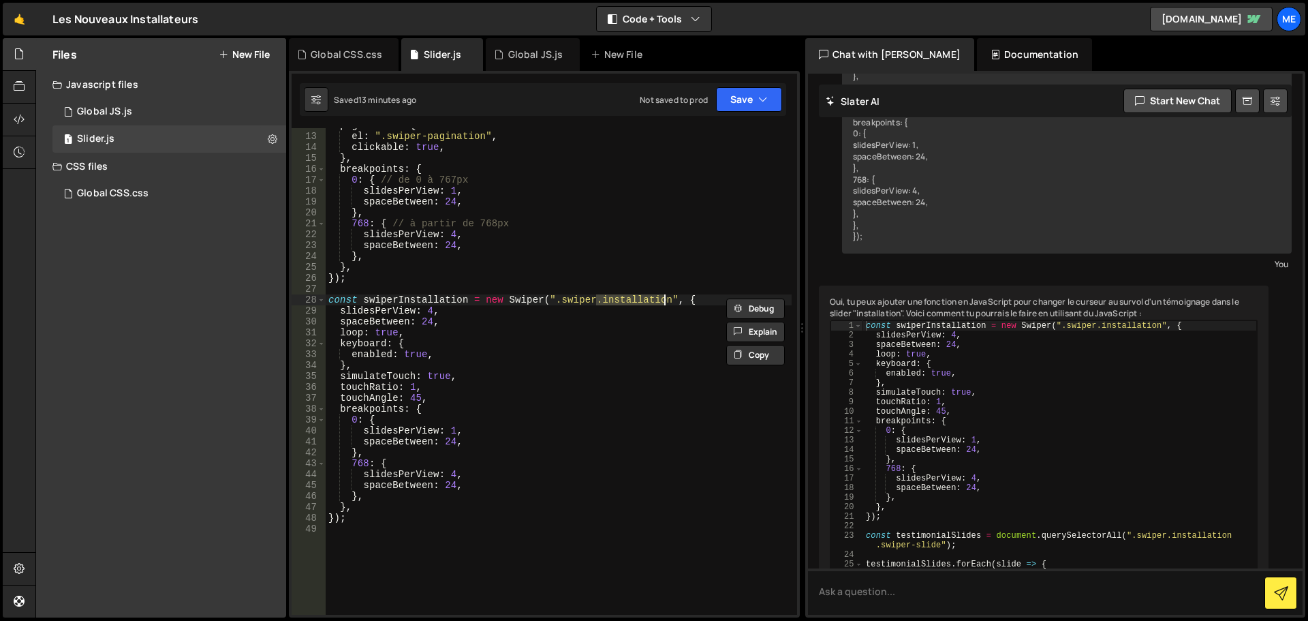
scroll to position [0, 0]
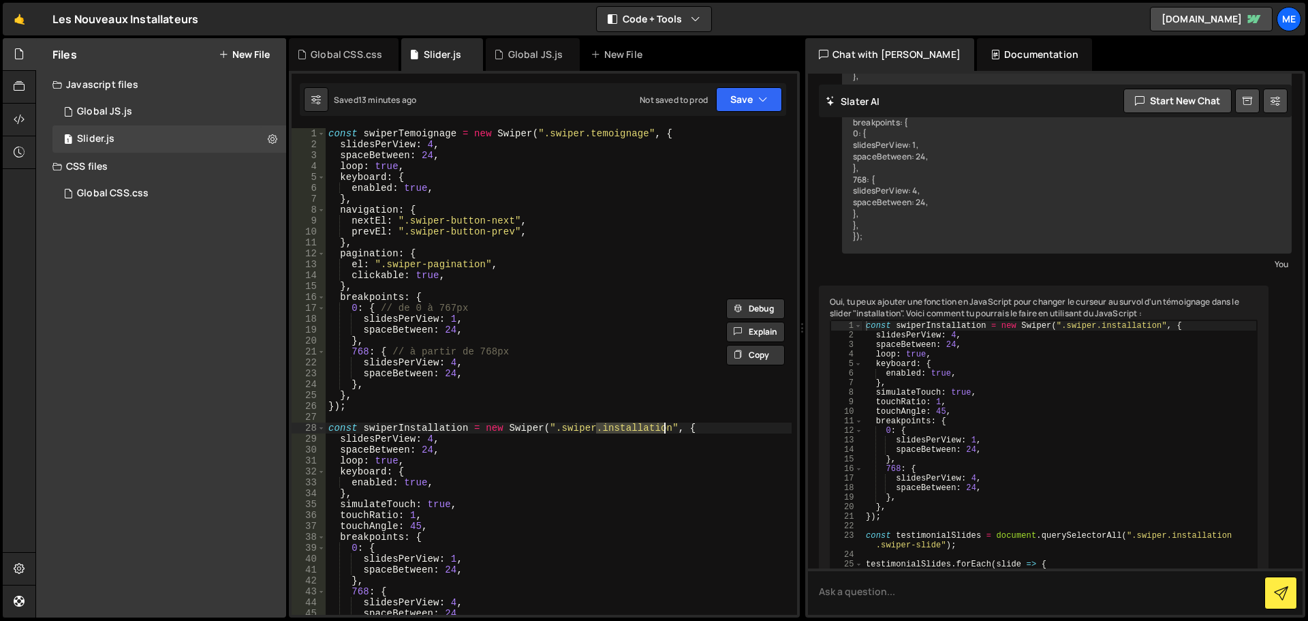
paste textarea "swiper installation-drag"
click at [620, 427] on div "const swiperTemoignage = new Swiper ( ".swiper.temoignage" , { slidesPerView : …" at bounding box center [559, 382] width 466 height 508
type textarea "const swiperInstallation = new Swiper(".swiper.installation-drag", {"
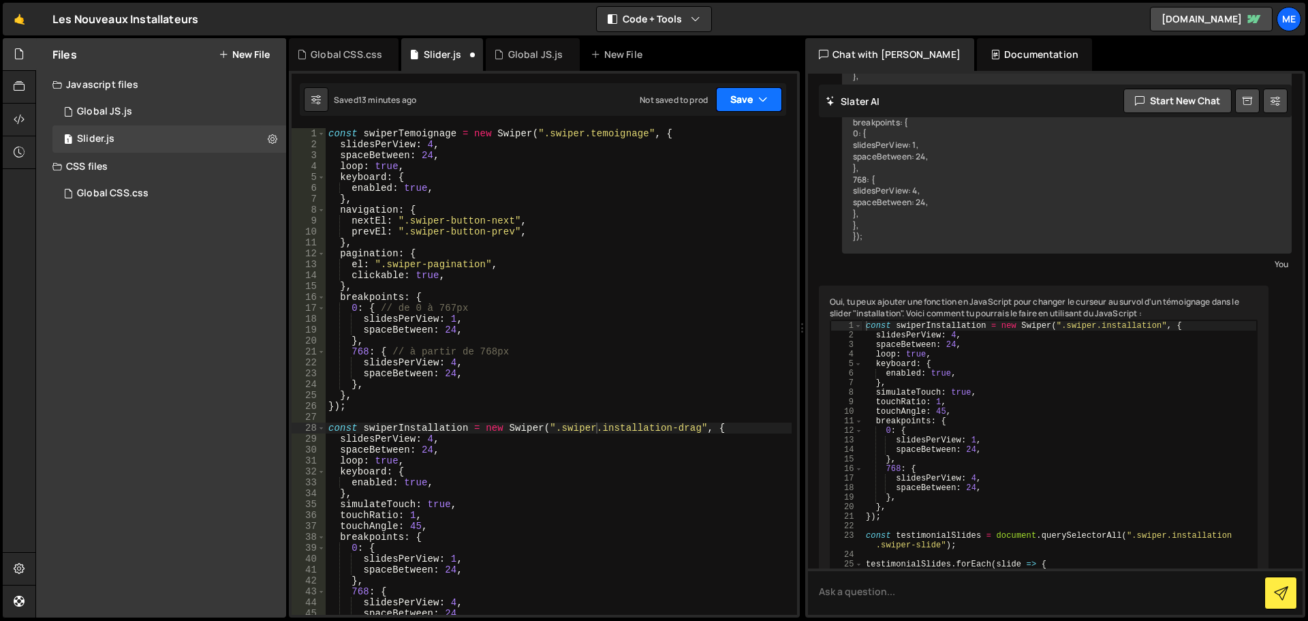
click at [732, 99] on button "Save" at bounding box center [749, 99] width 66 height 25
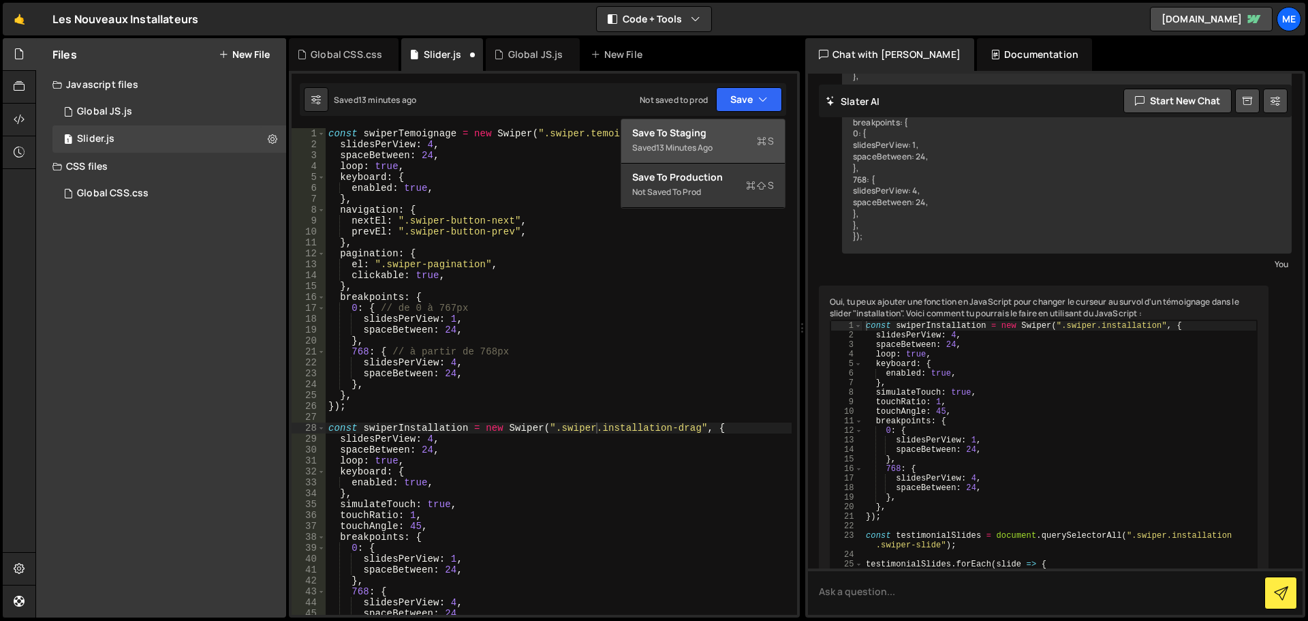
click at [713, 152] on div "13 minutes ago" at bounding box center [684, 148] width 57 height 12
